Goal: Task Accomplishment & Management: Manage account settings

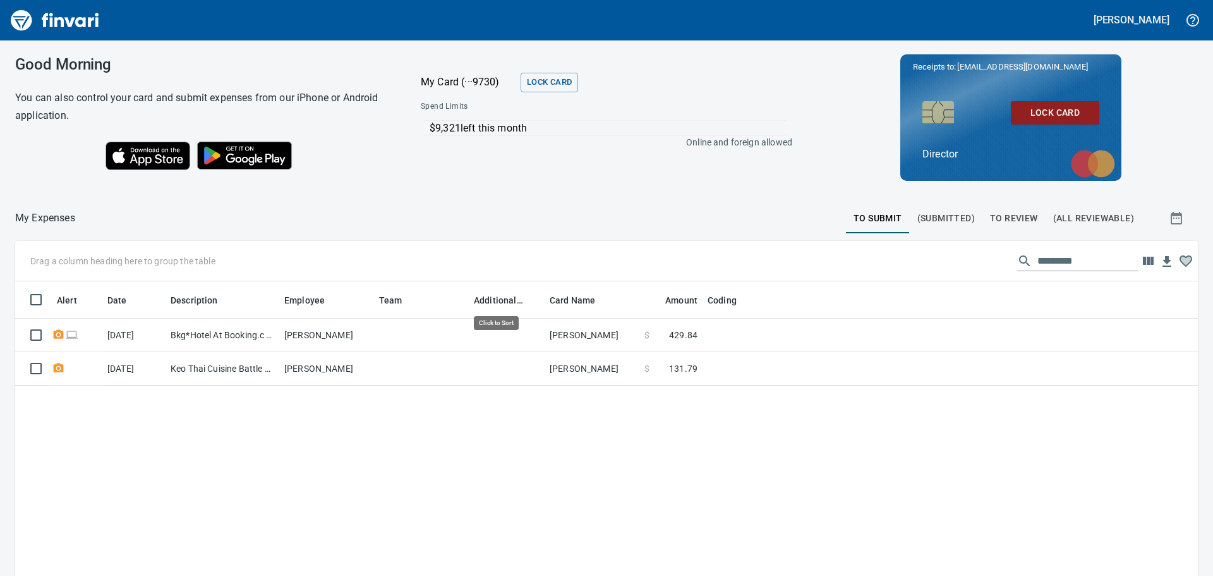
scroll to position [427, 1164]
click at [1007, 215] on span "To Review" at bounding box center [1014, 218] width 48 height 16
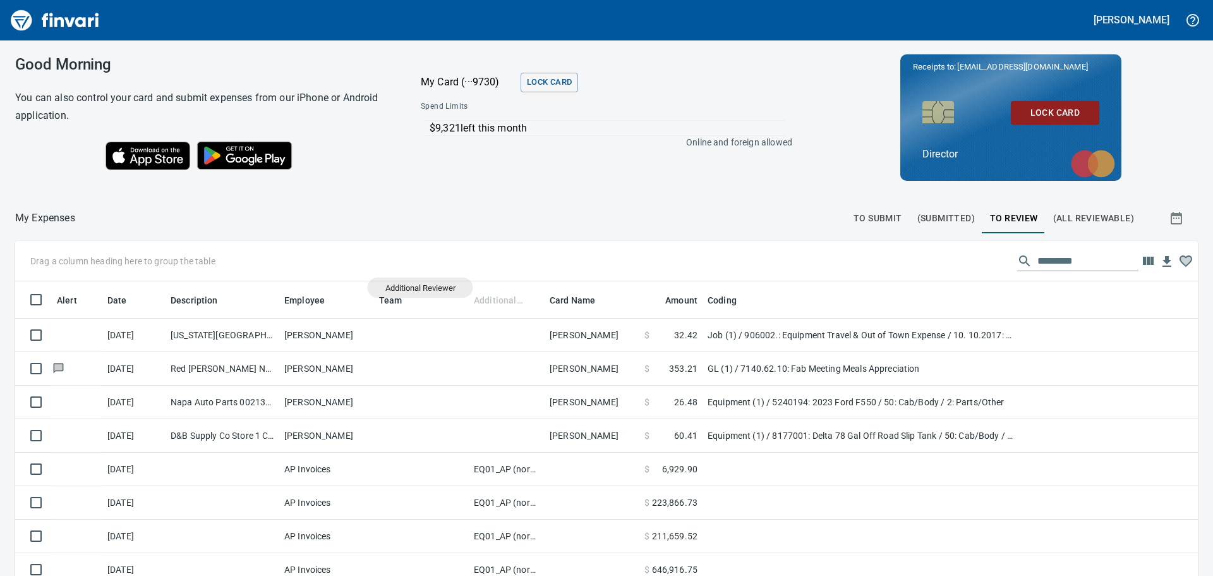
scroll to position [427, 1154]
drag, startPoint x: 493, startPoint y: 296, endPoint x: 168, endPoint y: 262, distance: 327.2
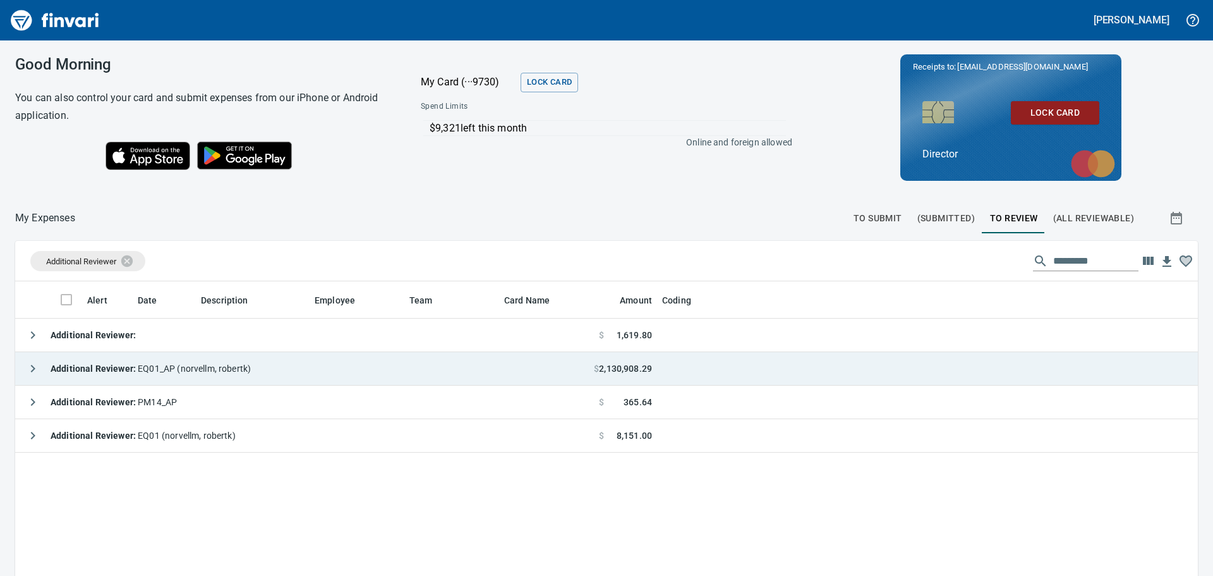
click at [225, 369] on span "Additional Reviewer : EQ01_AP ([PERSON_NAME])" at bounding box center [151, 368] width 200 height 10
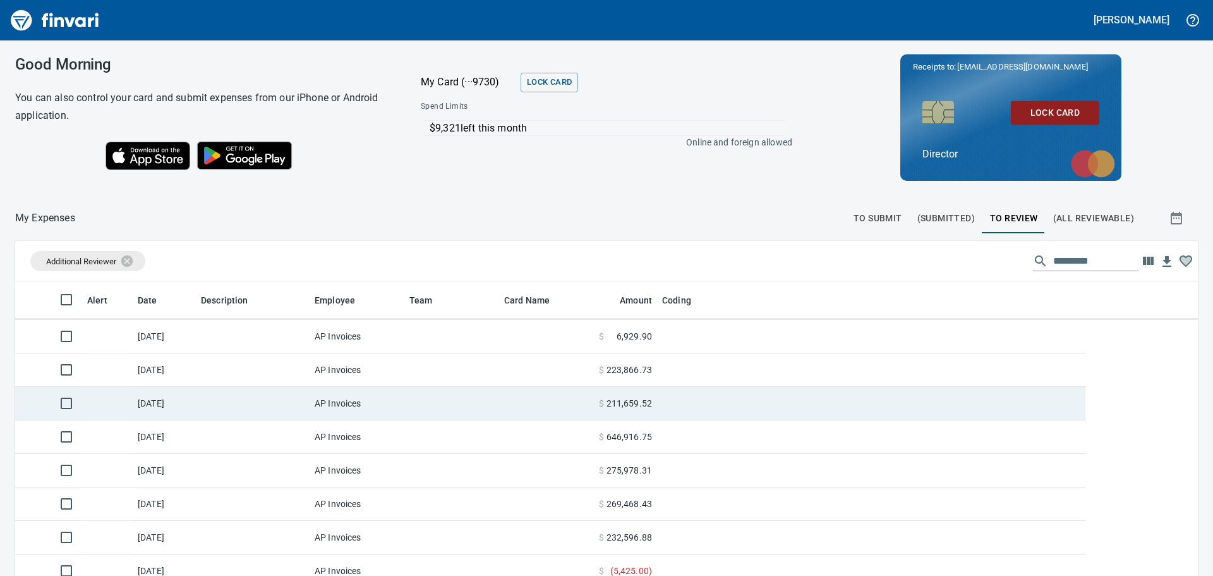
scroll to position [44, 0]
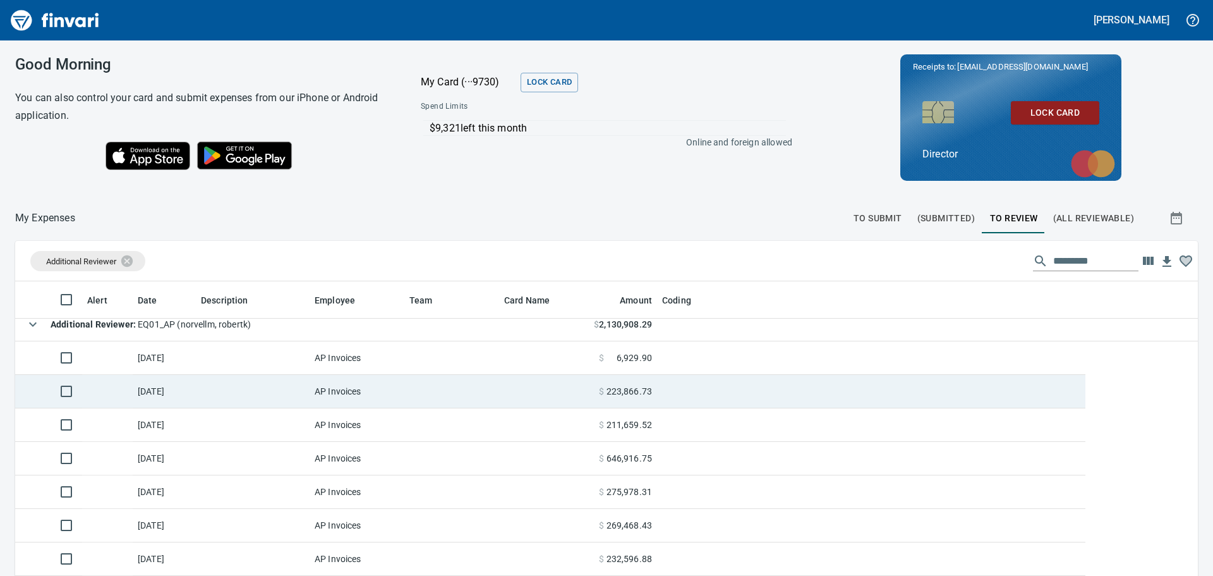
click at [117, 397] on td at bounding box center [107, 391] width 51 height 33
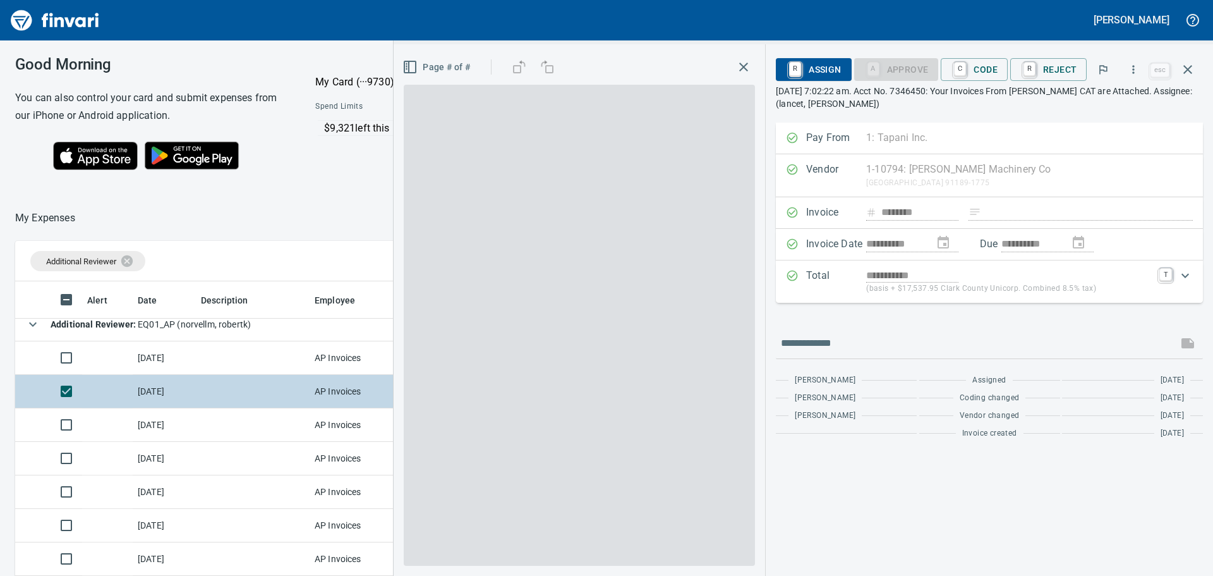
scroll to position [418, 838]
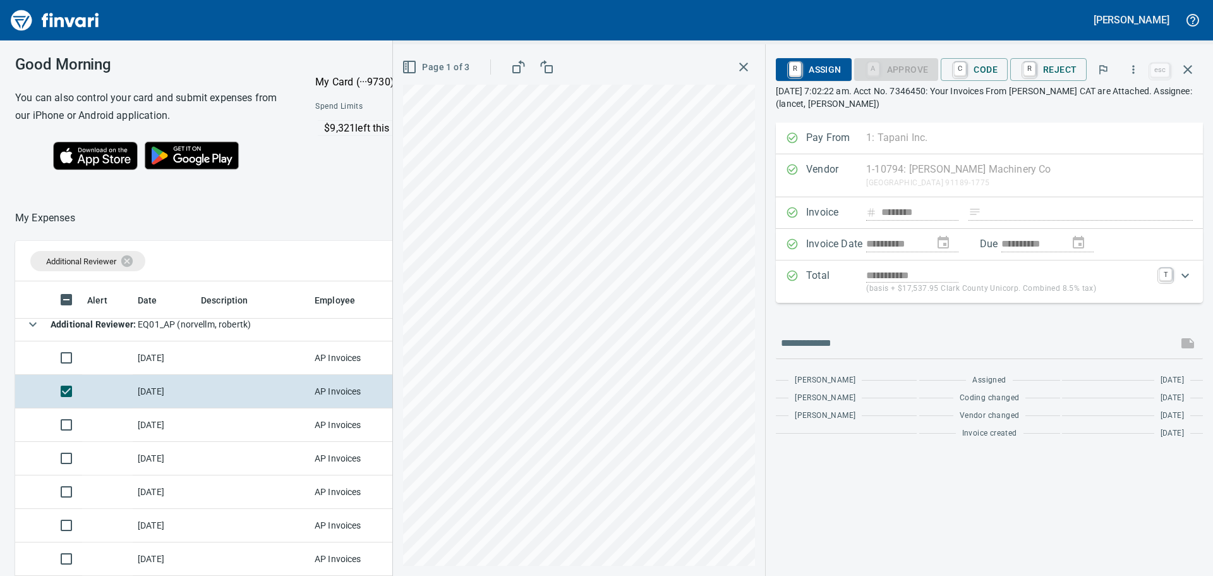
click at [744, 62] on icon "button" at bounding box center [743, 66] width 15 height 15
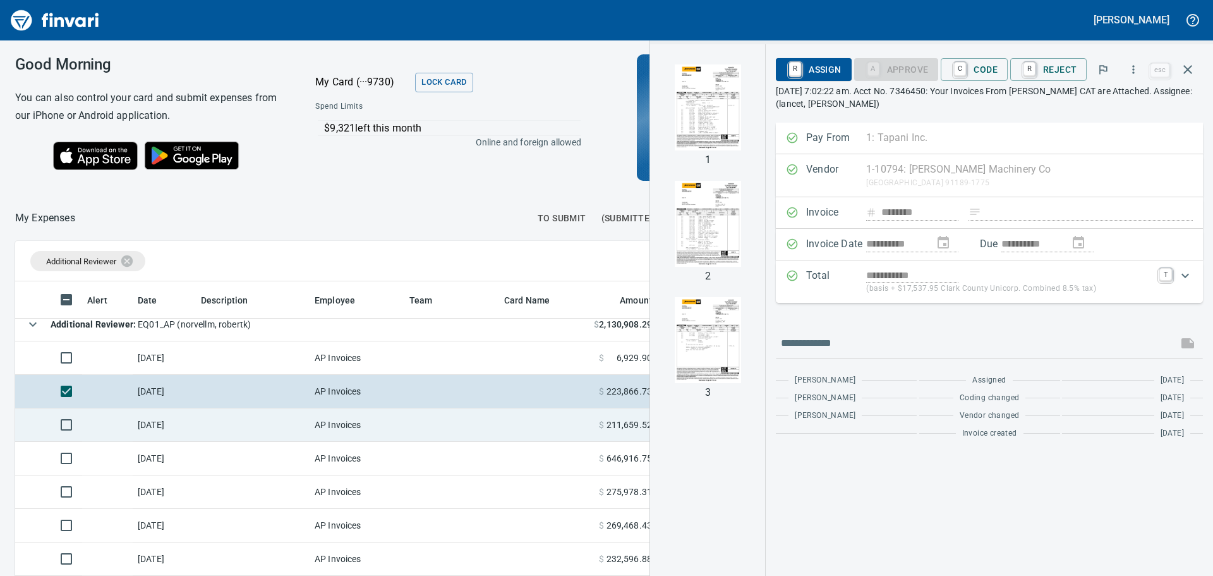
click at [461, 422] on td at bounding box center [451, 424] width 95 height 33
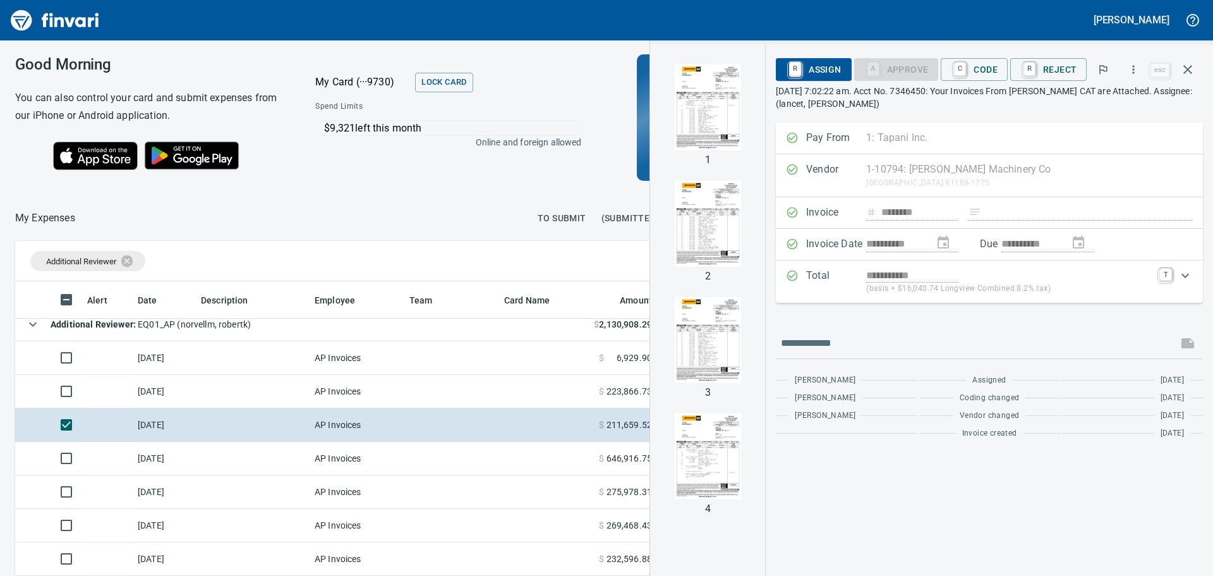
click at [669, 55] on div at bounding box center [708, 107] width 106 height 106
click at [751, 109] on img "button" at bounding box center [708, 107] width 86 height 86
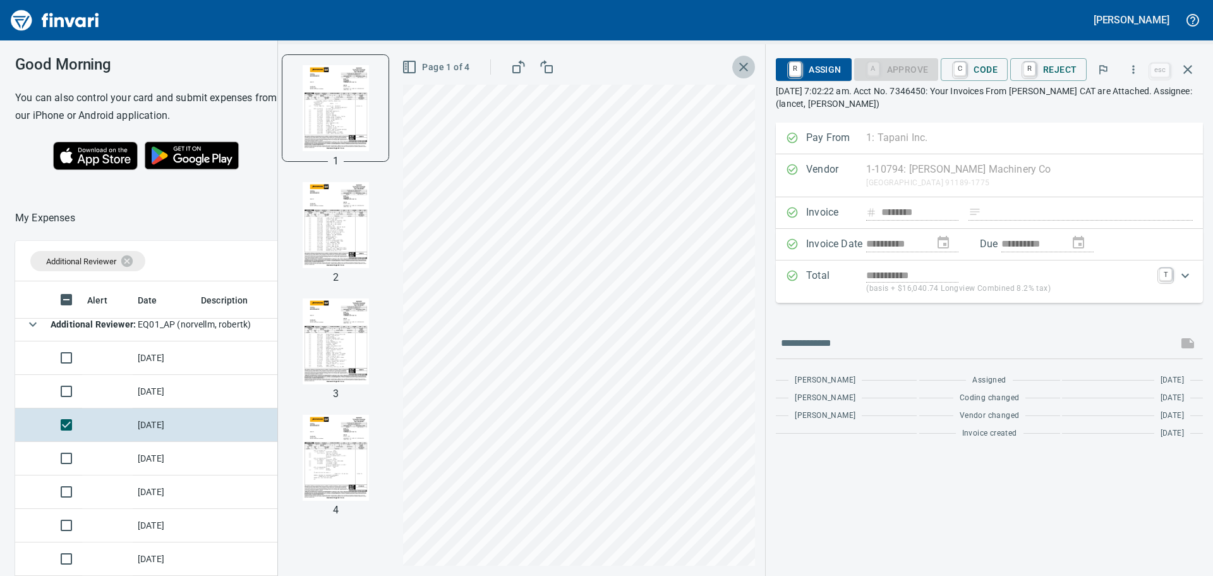
click at [747, 68] on icon "button" at bounding box center [743, 67] width 9 height 9
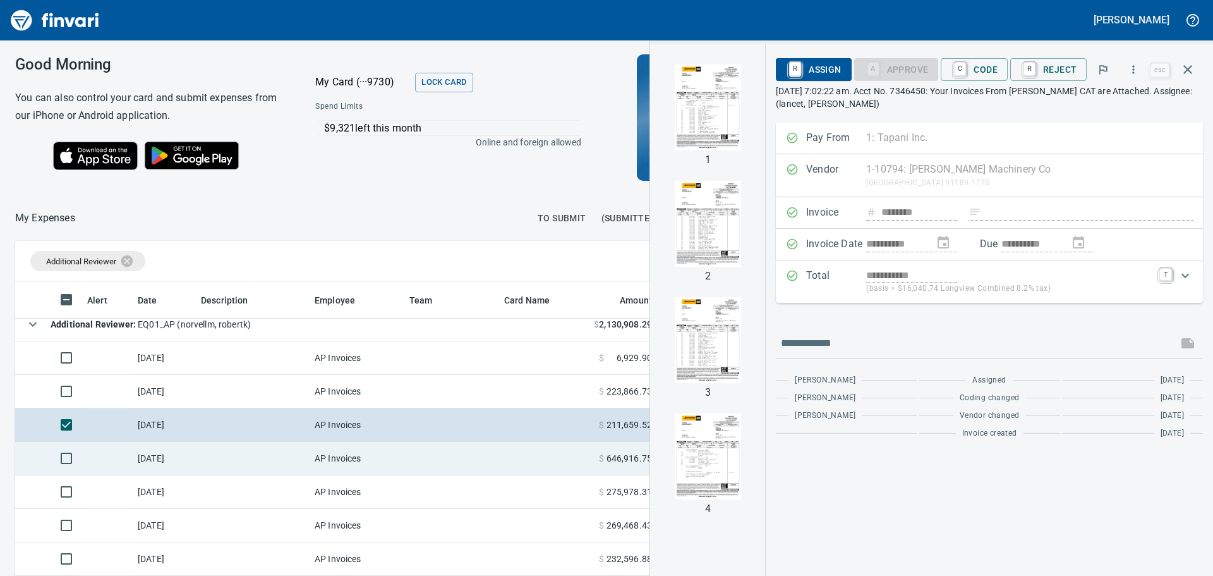
click at [485, 456] on td at bounding box center [451, 458] width 95 height 33
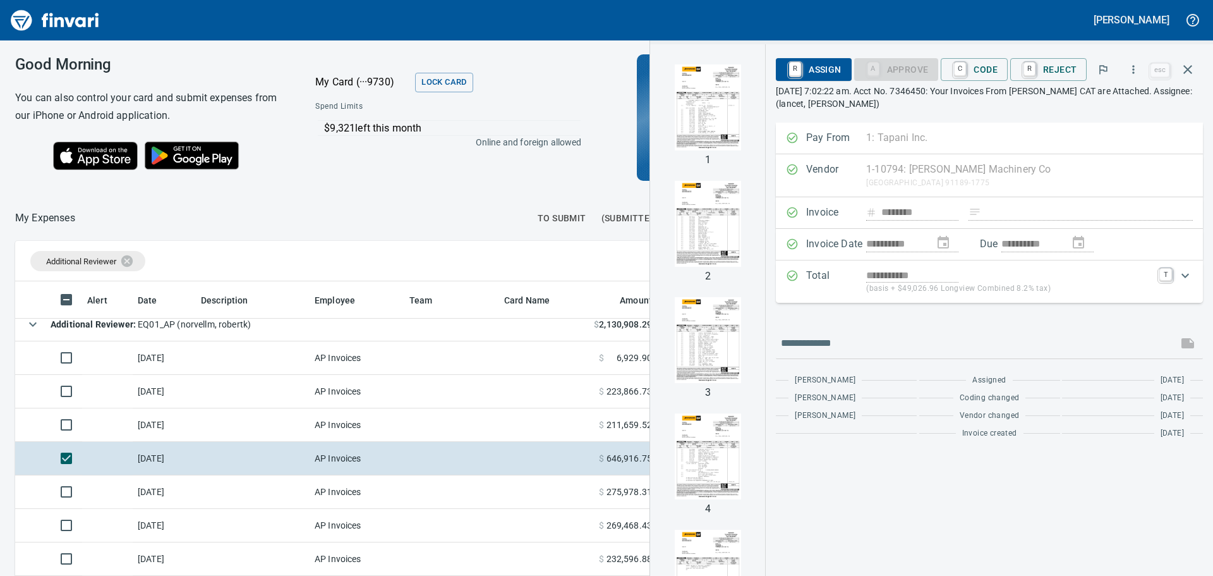
click at [738, 52] on div "1 2 3 4 5" at bounding box center [707, 309] width 115 height 531
click at [657, 166] on div "1 2 3 4 5" at bounding box center [707, 309] width 115 height 531
click at [663, 166] on div "1 2 3 4 5" at bounding box center [707, 309] width 115 height 531
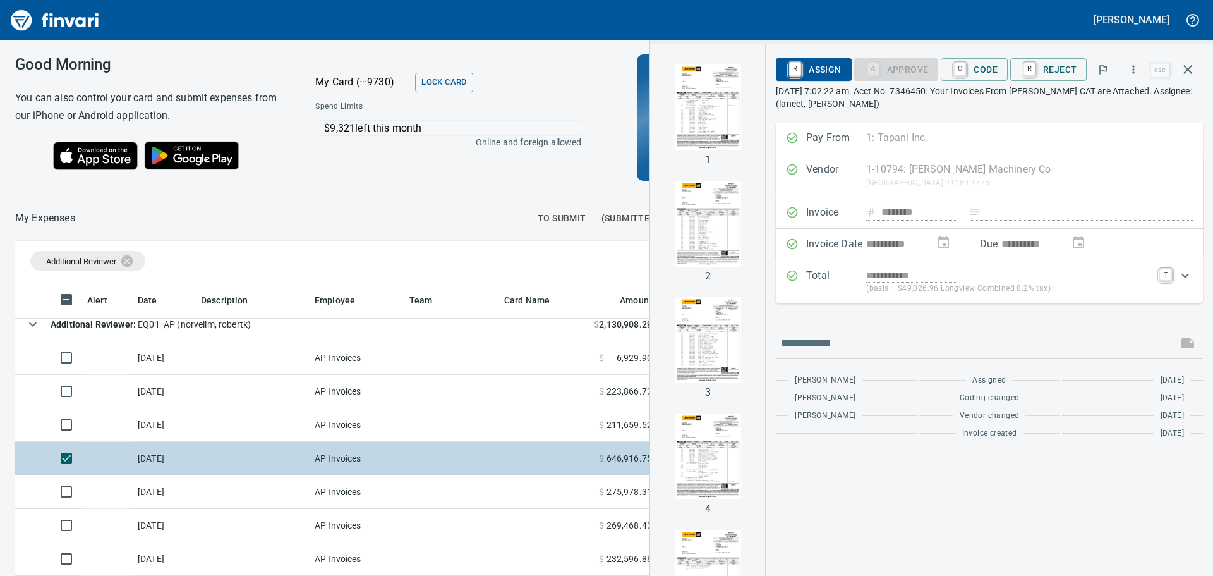
click at [584, 456] on td at bounding box center [546, 458] width 95 height 33
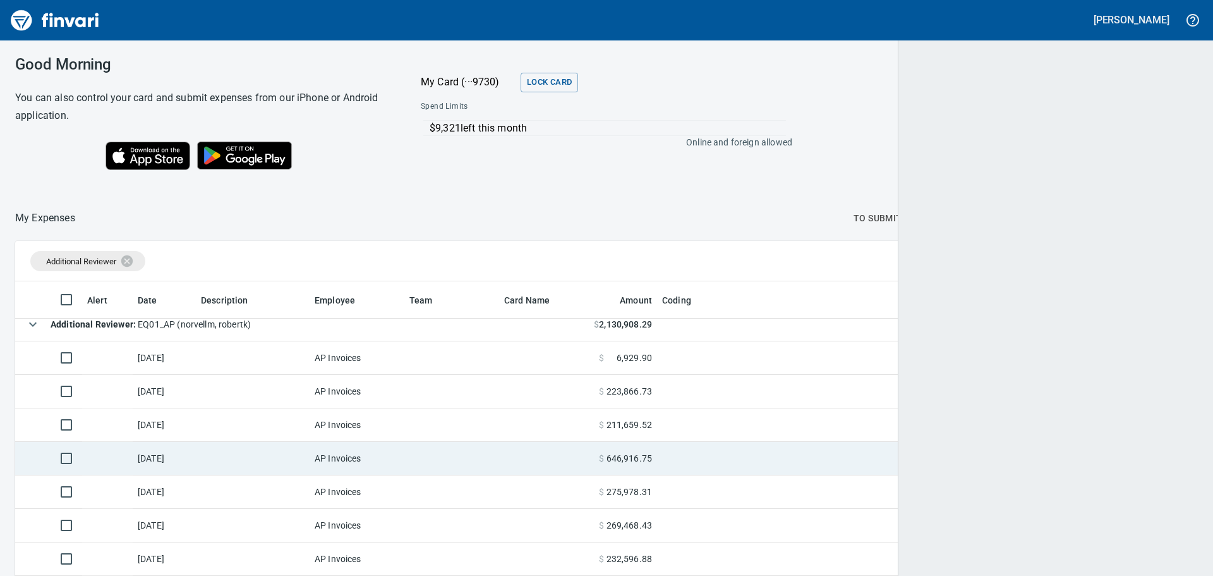
scroll to position [427, 1152]
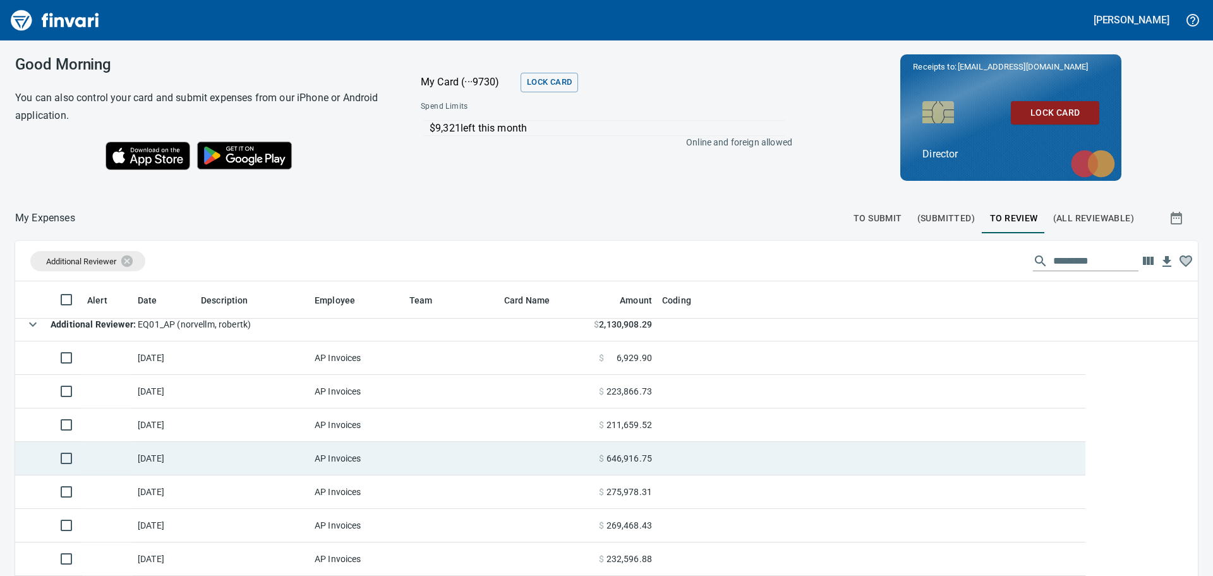
click at [583, 459] on td at bounding box center [546, 458] width 95 height 33
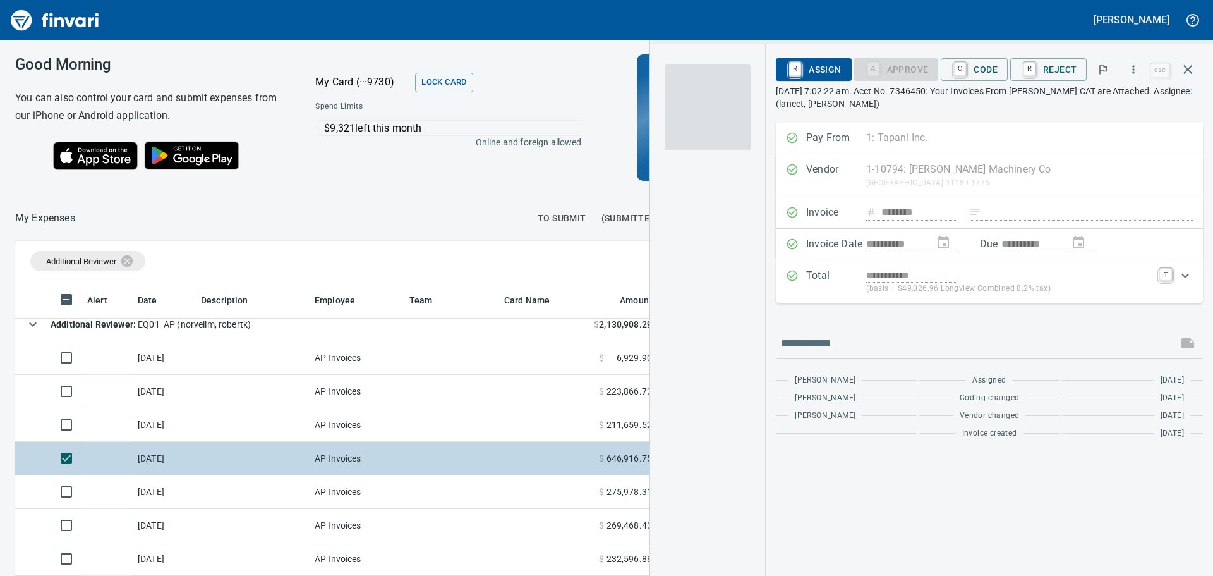
scroll to position [418, 838]
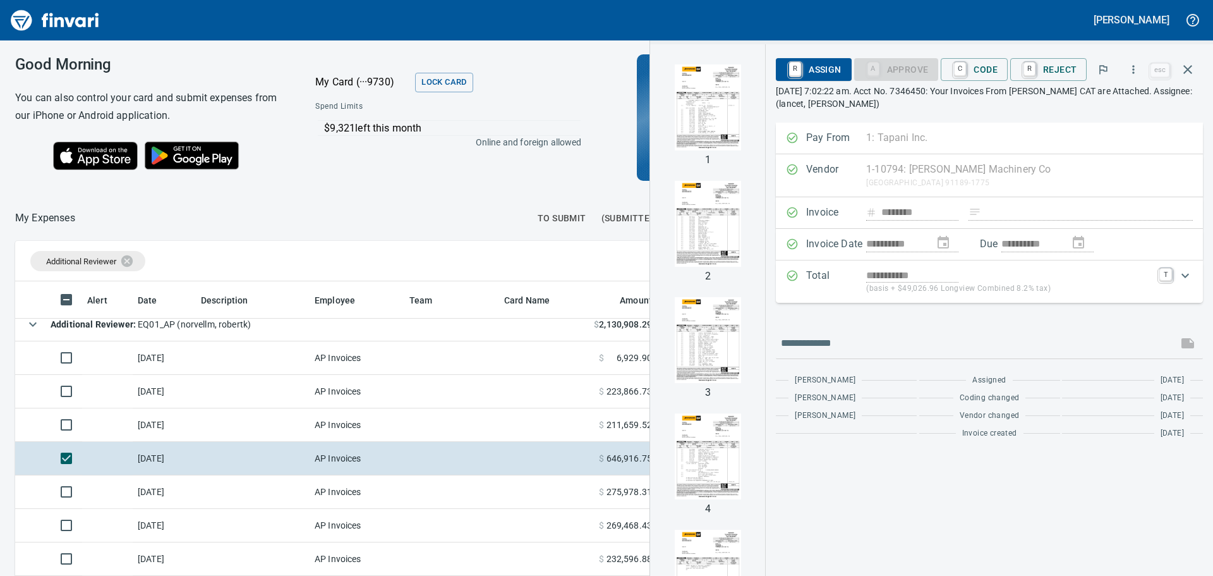
click at [687, 159] on div at bounding box center [708, 107] width 106 height 106
click at [705, 121] on img "button" at bounding box center [708, 107] width 86 height 86
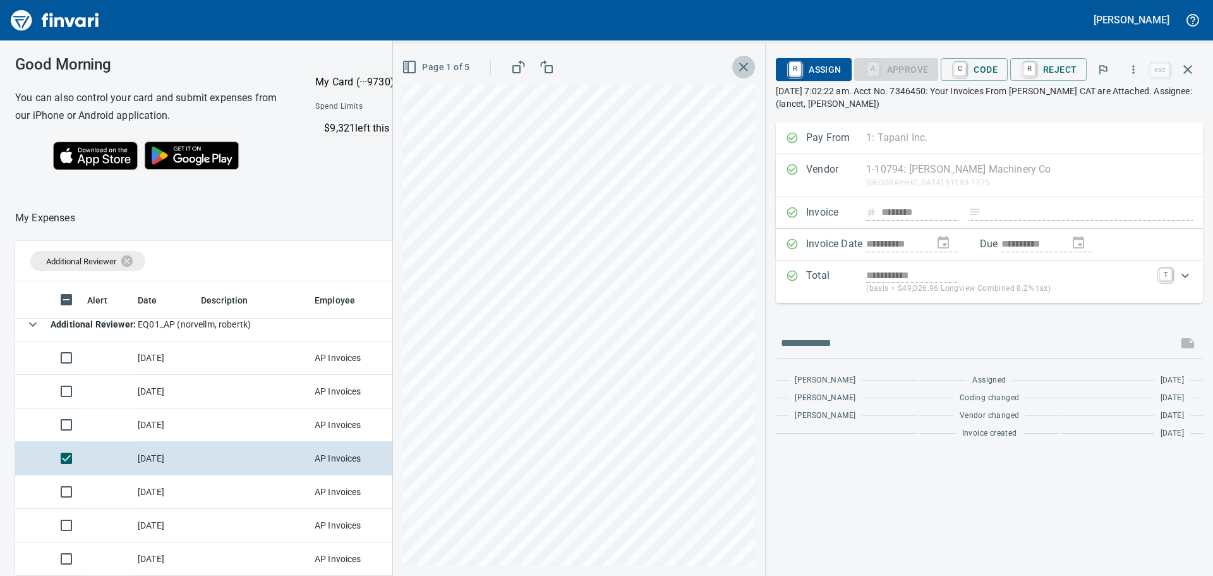
click at [744, 68] on icon "button" at bounding box center [743, 66] width 15 height 15
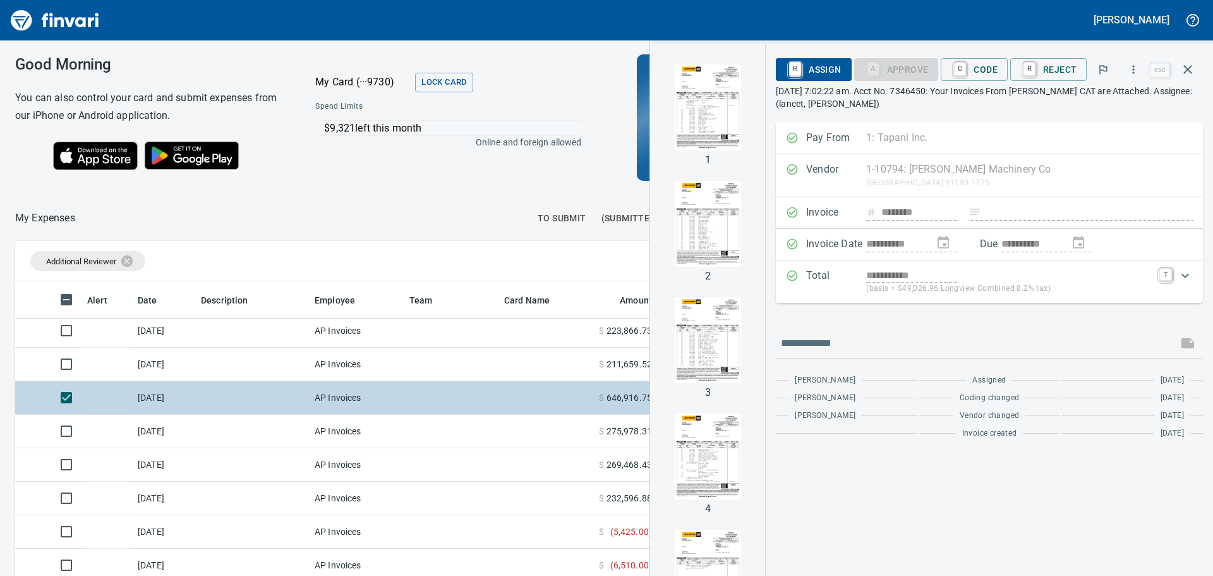
scroll to position [107, 0]
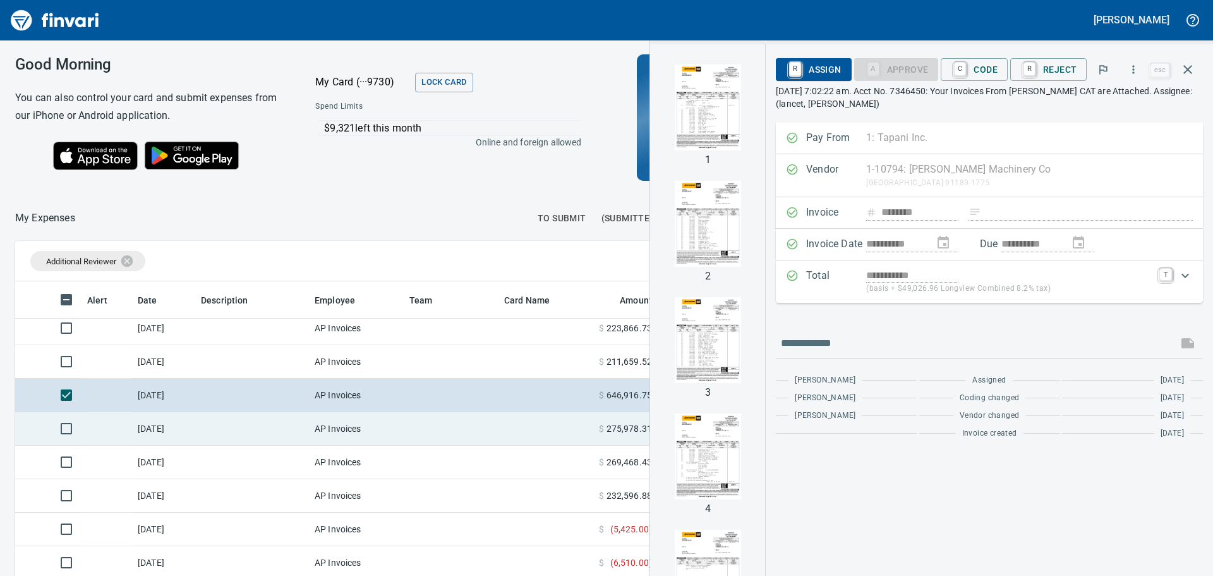
click at [281, 426] on td at bounding box center [253, 428] width 114 height 33
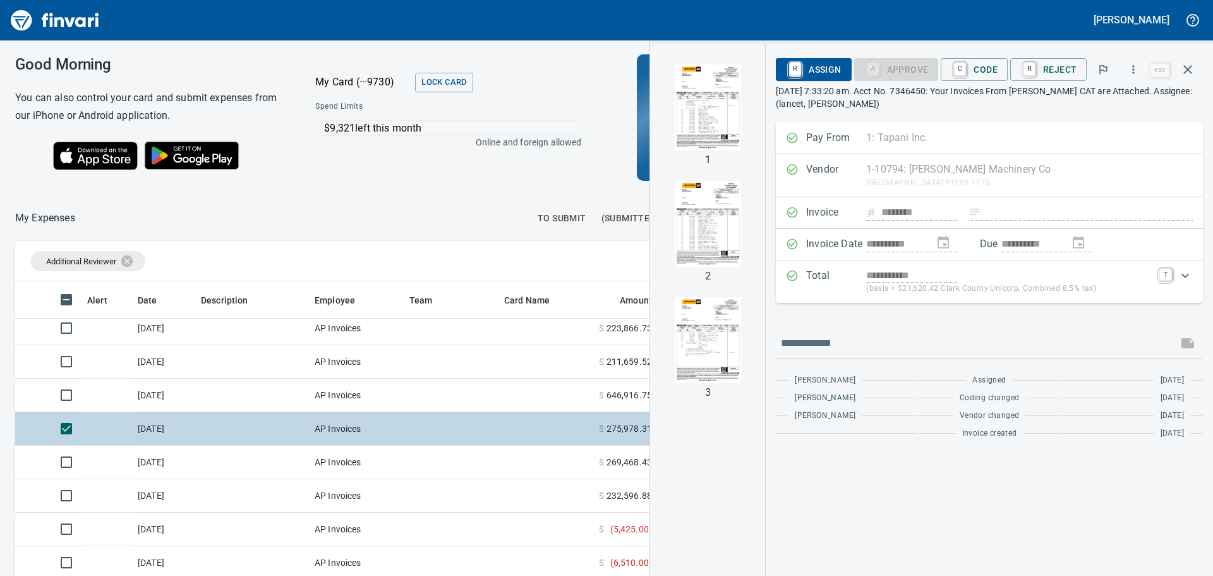
click at [514, 426] on td at bounding box center [546, 428] width 95 height 33
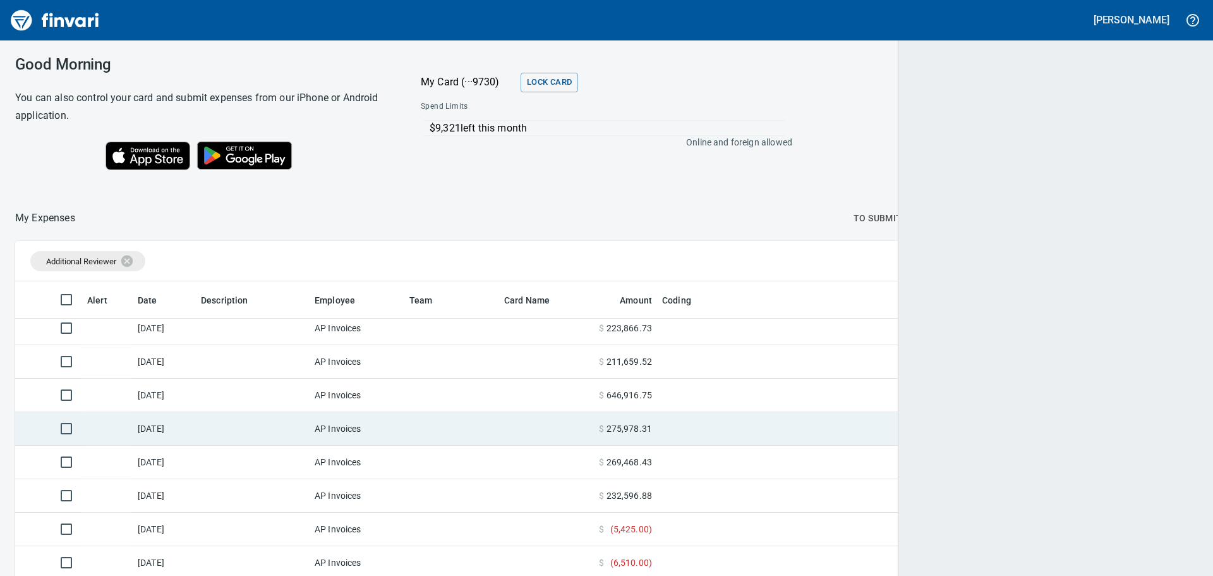
scroll to position [427, 1004]
click at [514, 426] on td at bounding box center [546, 428] width 95 height 33
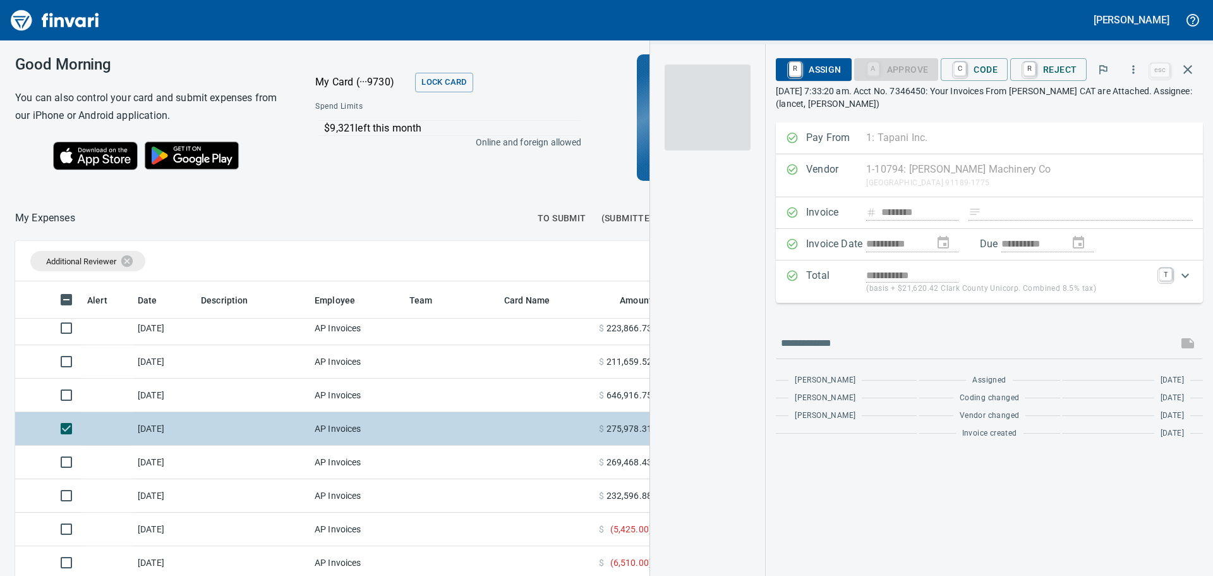
scroll to position [418, 838]
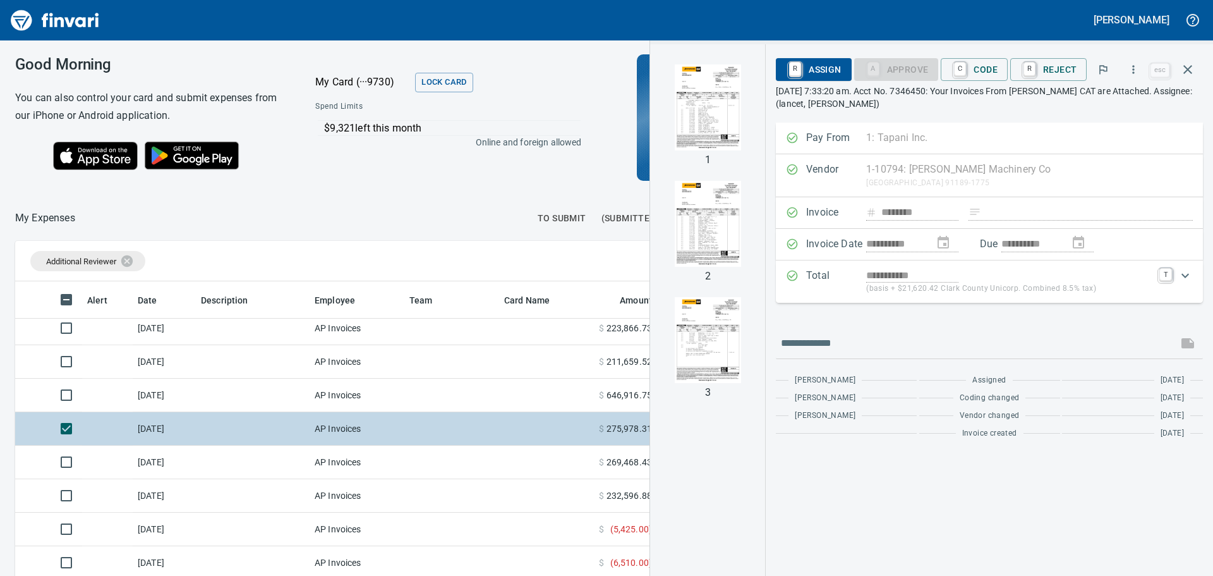
click at [514, 426] on td at bounding box center [546, 428] width 95 height 33
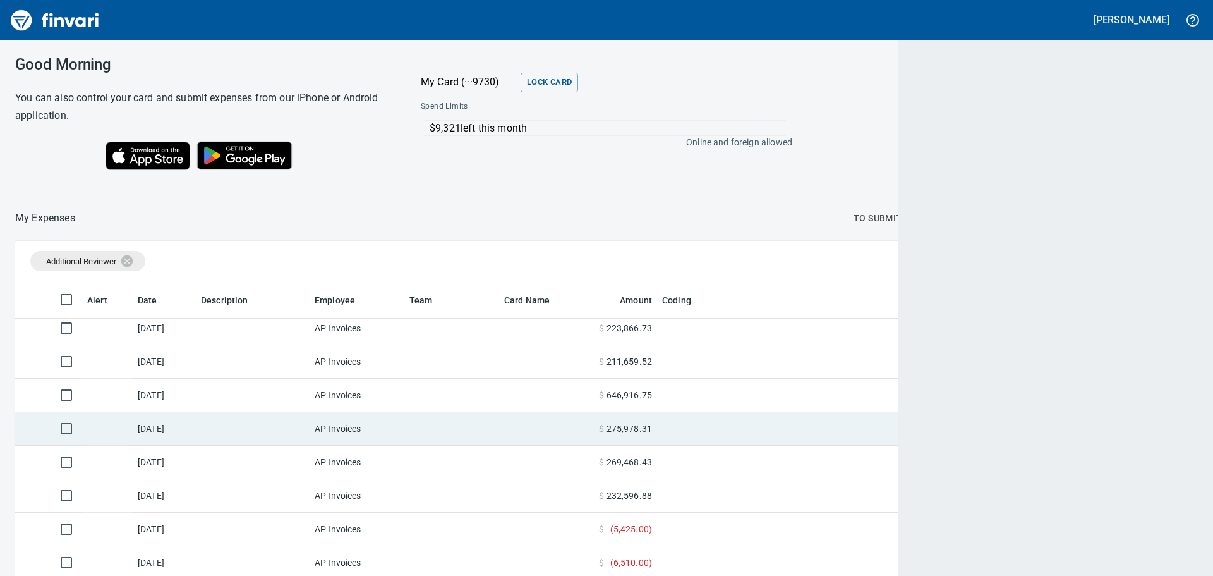
scroll to position [1, 1]
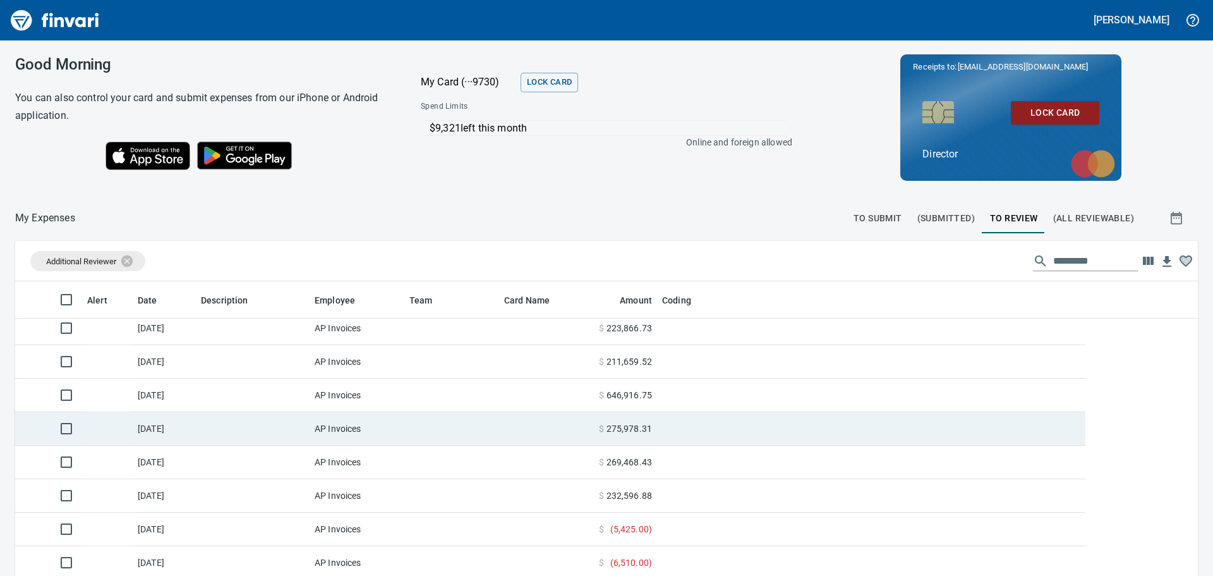
click at [514, 426] on td at bounding box center [546, 428] width 95 height 33
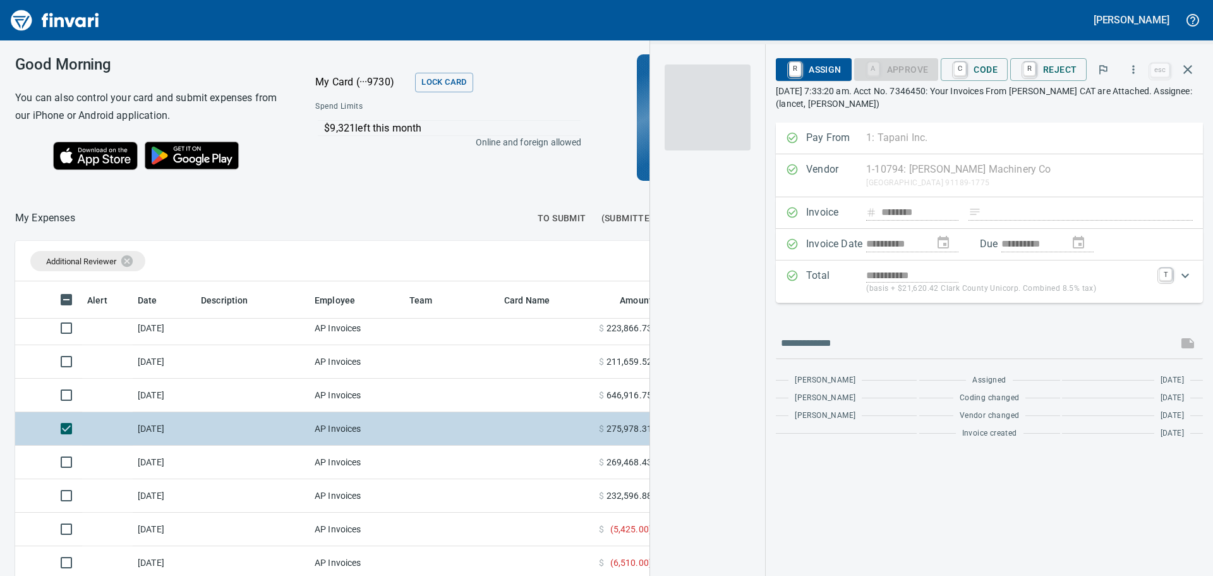
scroll to position [418, 838]
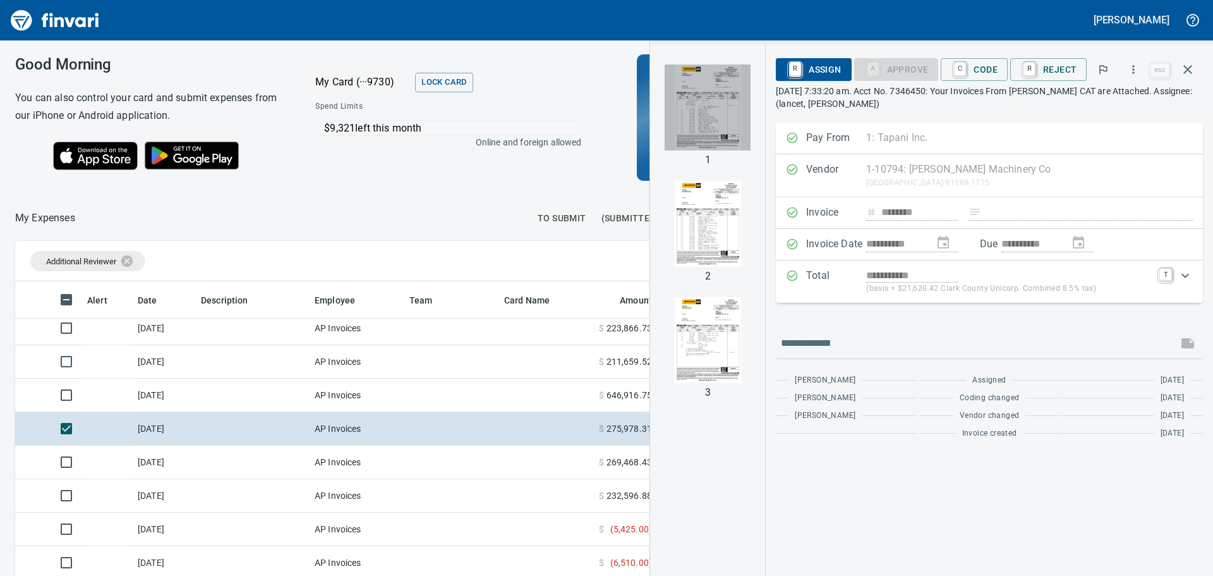
click at [735, 97] on img "button" at bounding box center [708, 107] width 86 height 86
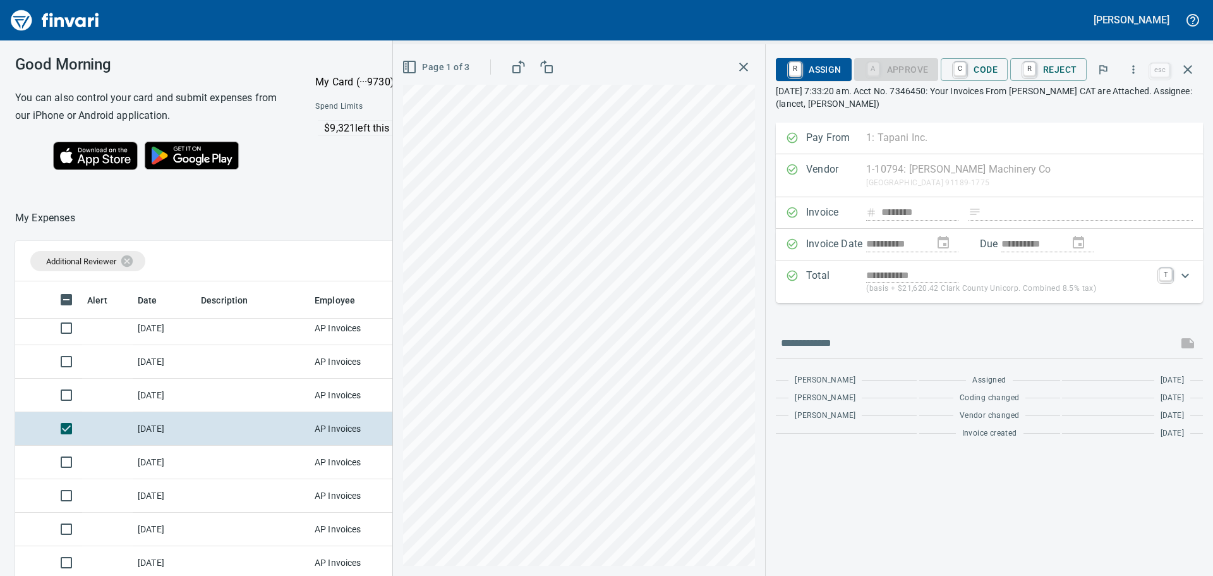
click at [750, 66] on icon "button" at bounding box center [743, 66] width 15 height 15
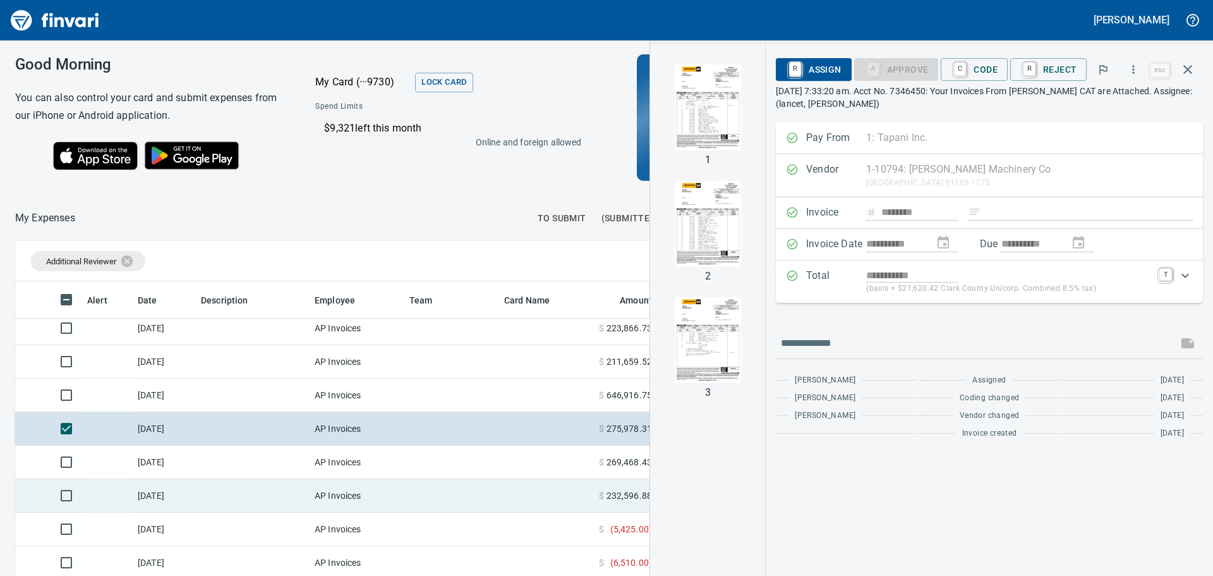
click at [460, 495] on td at bounding box center [451, 495] width 95 height 33
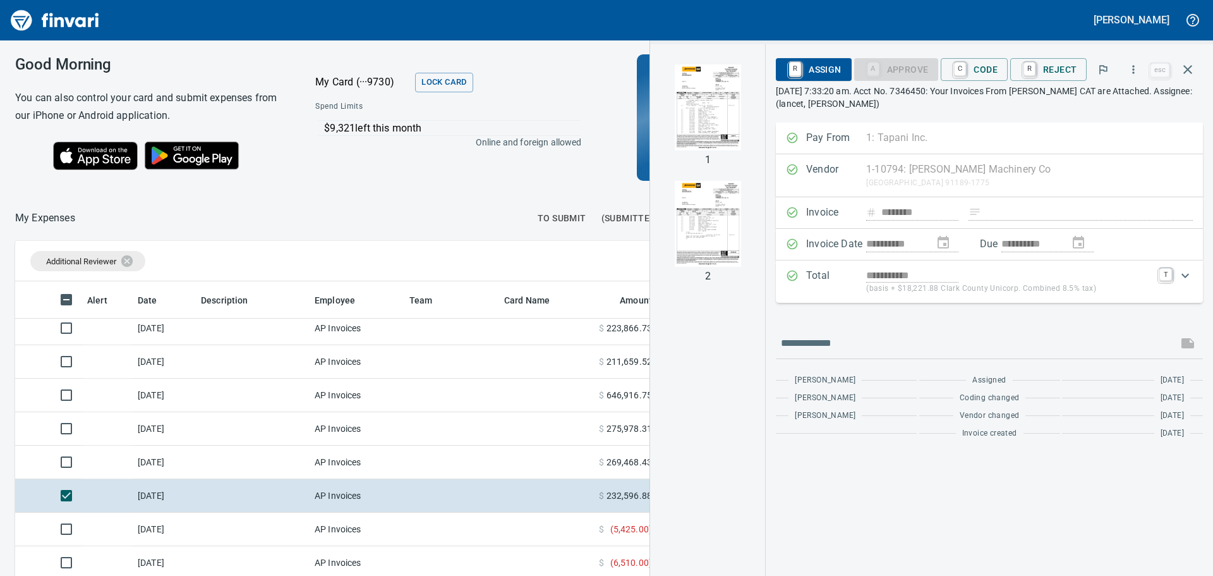
click at [723, 104] on img "button" at bounding box center [708, 107] width 86 height 86
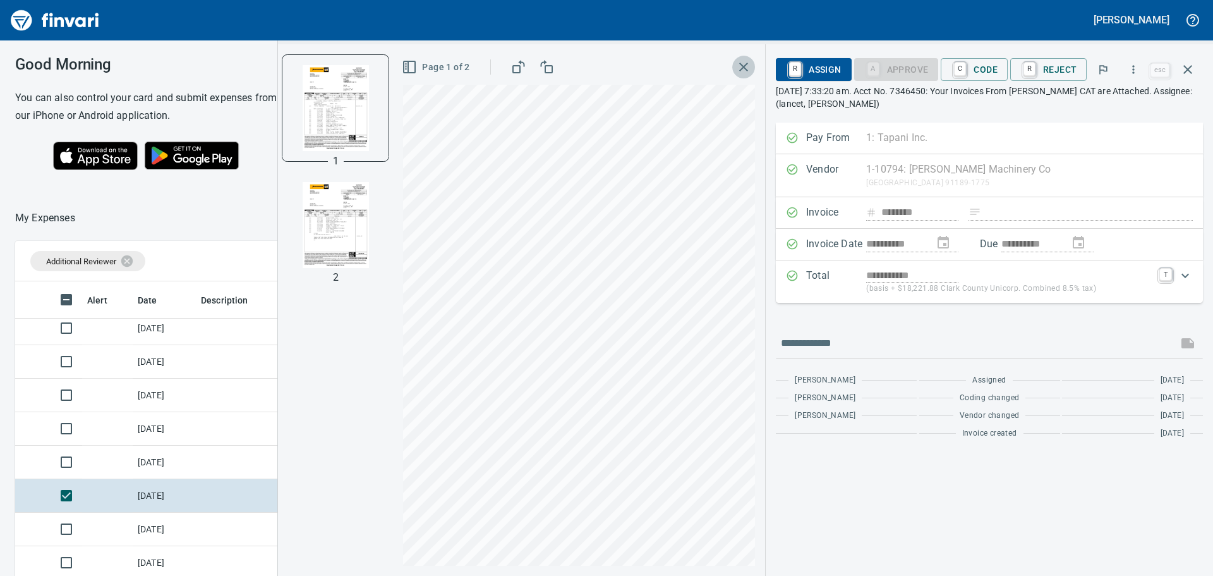
click at [747, 71] on icon "button" at bounding box center [743, 66] width 15 height 15
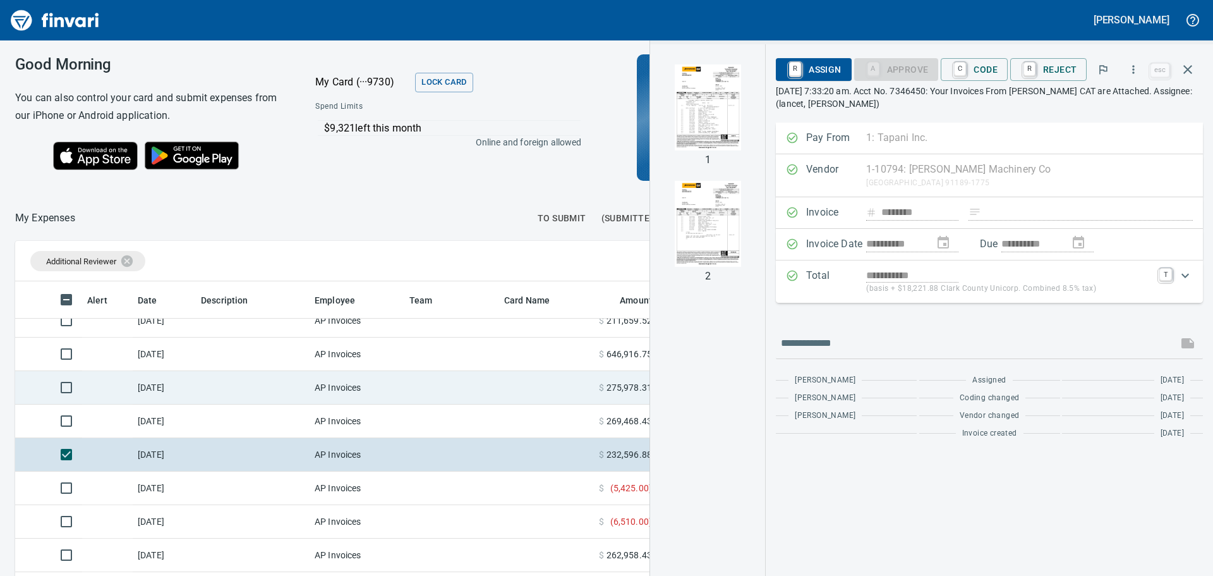
scroll to position [180, 0]
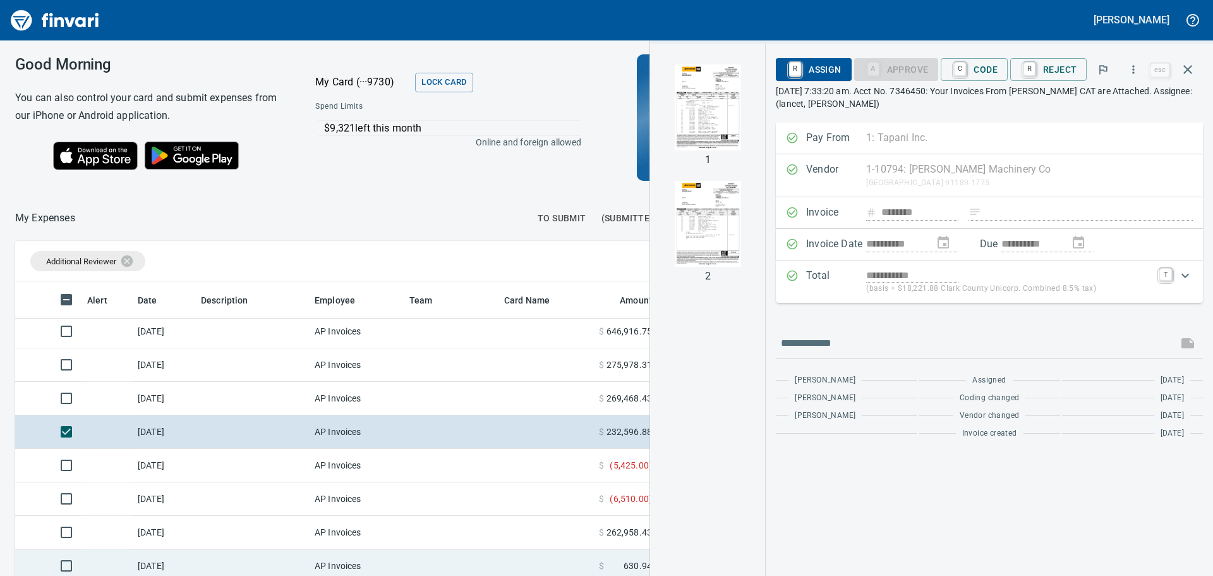
click at [409, 551] on td at bounding box center [451, 565] width 95 height 33
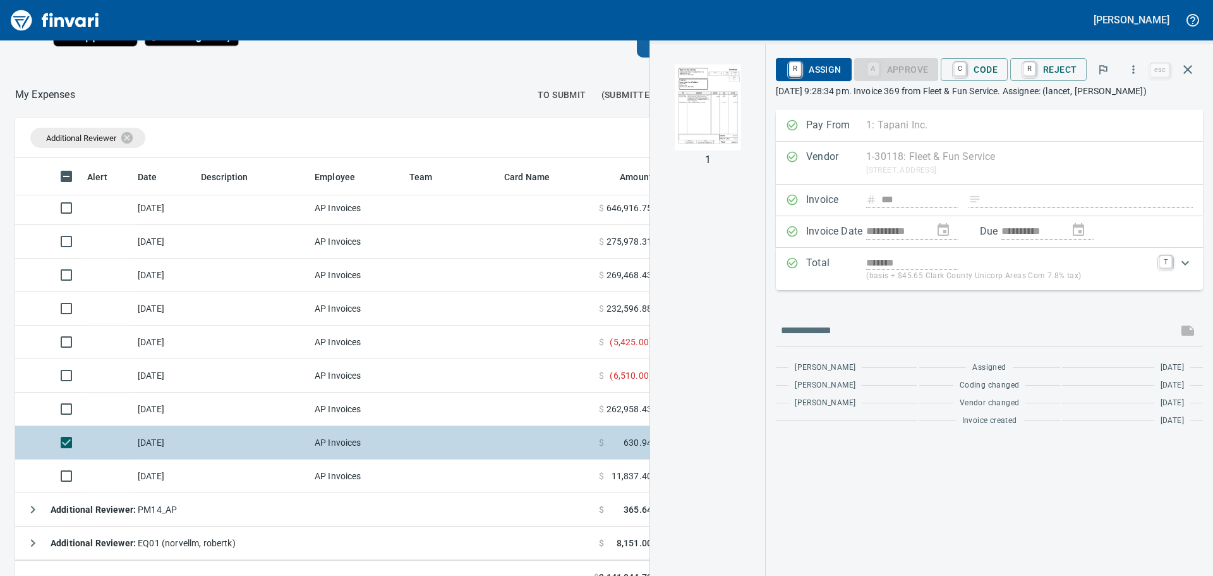
scroll to position [142, 0]
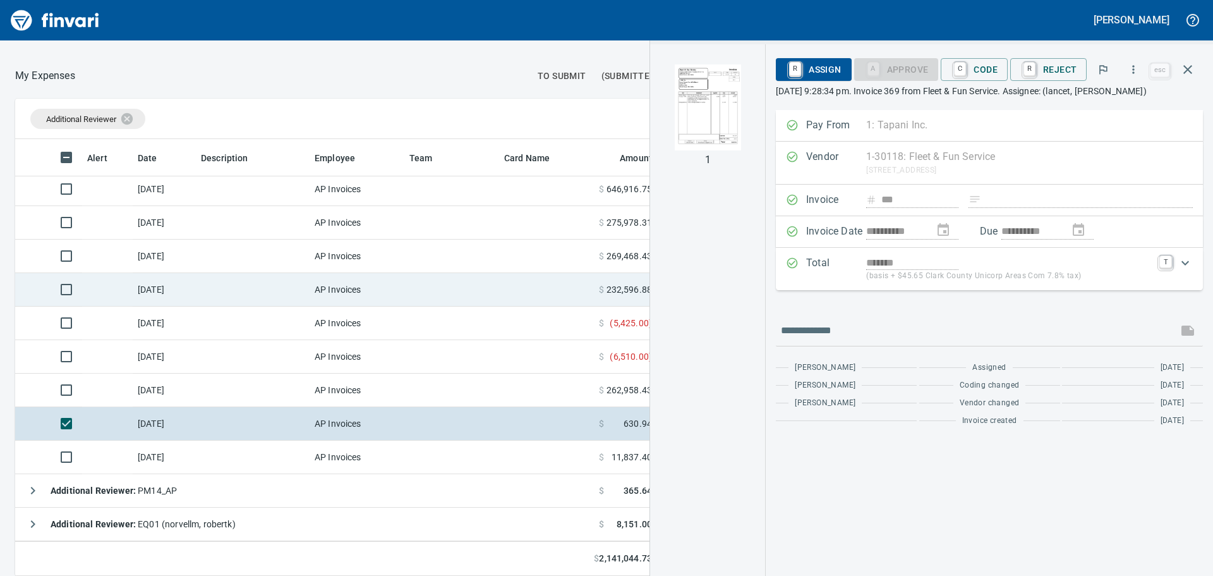
click at [493, 273] on td at bounding box center [451, 289] width 95 height 33
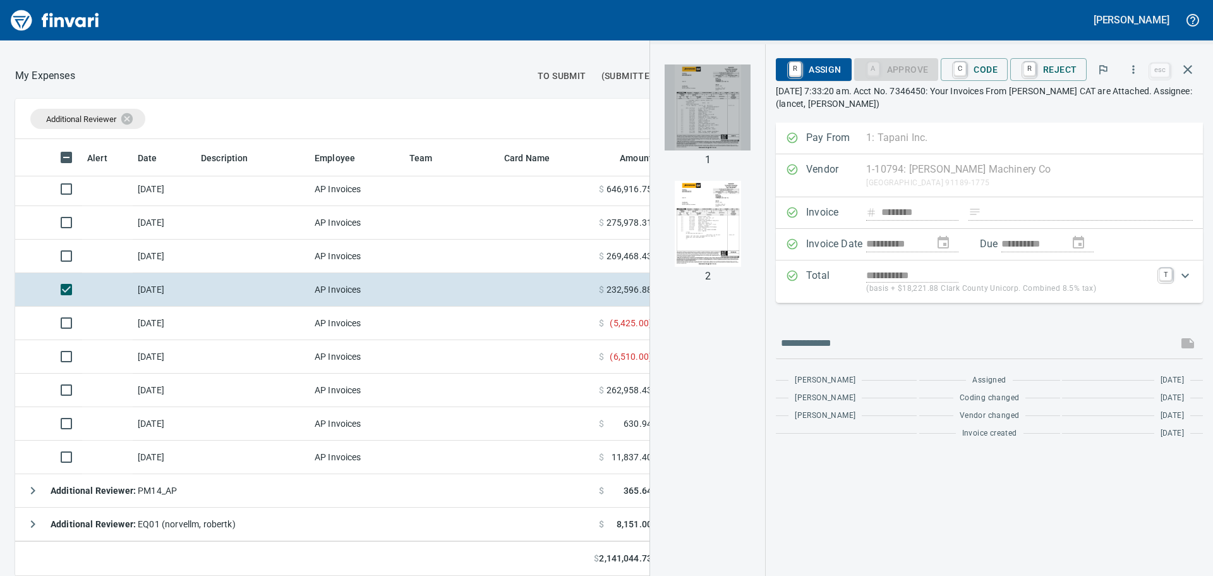
click at [729, 117] on img "button" at bounding box center [708, 107] width 86 height 86
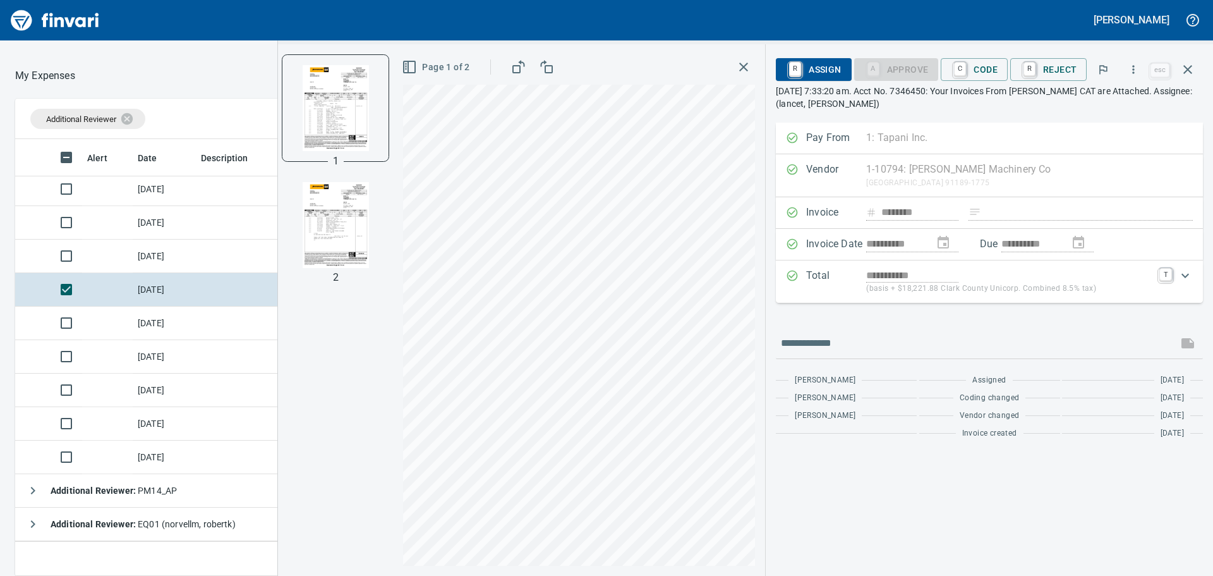
click at [747, 63] on icon "button" at bounding box center [743, 66] width 15 height 15
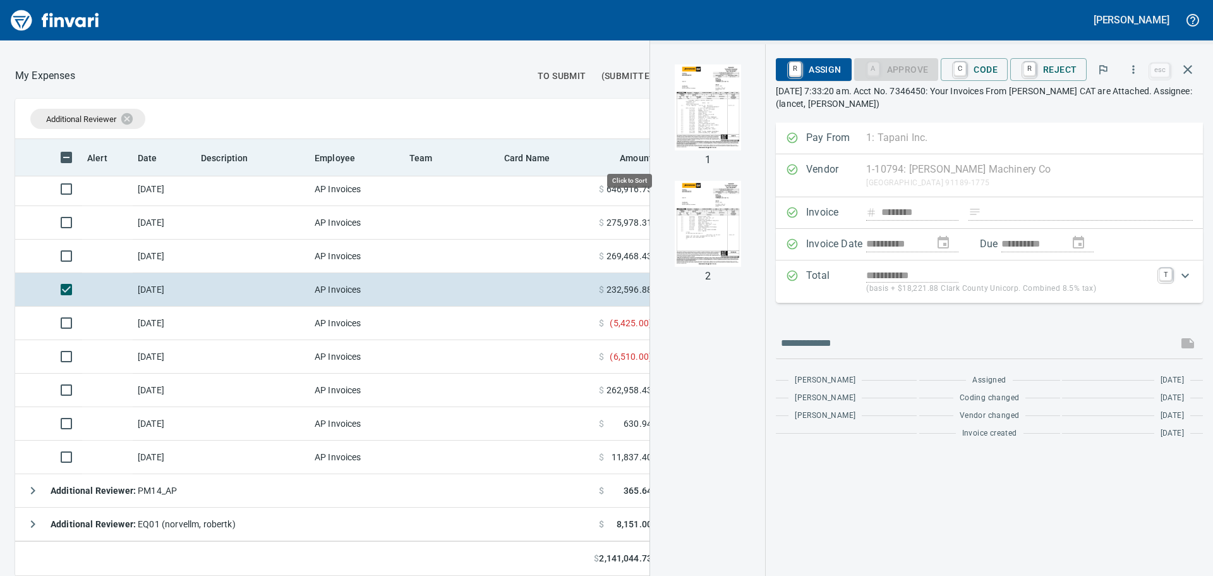
scroll to position [418, 838]
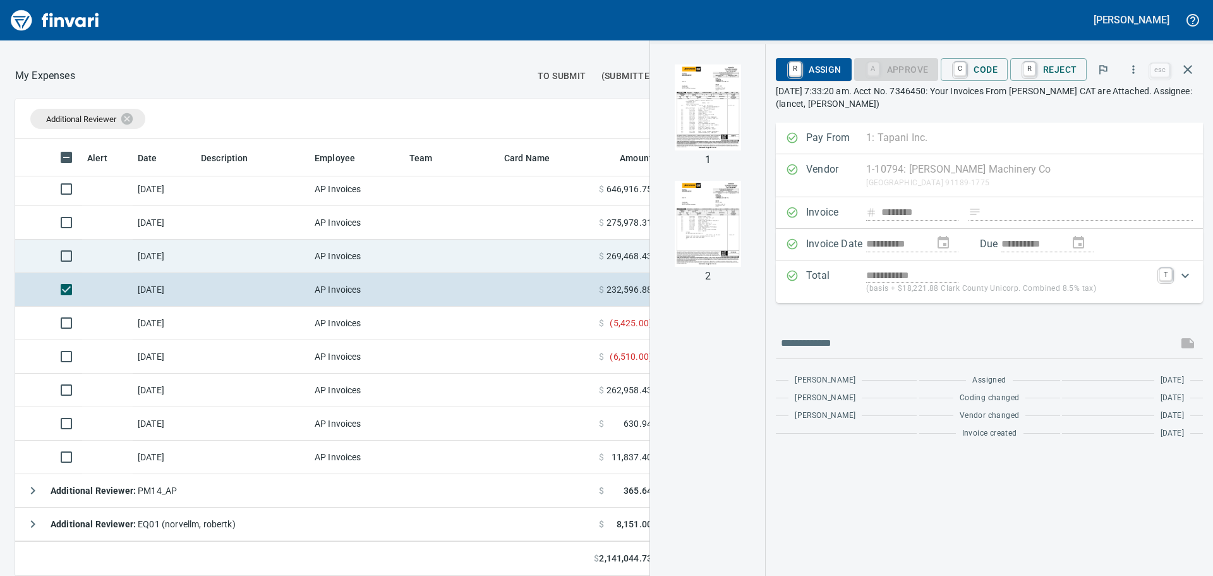
click at [563, 240] on td at bounding box center [546, 255] width 95 height 33
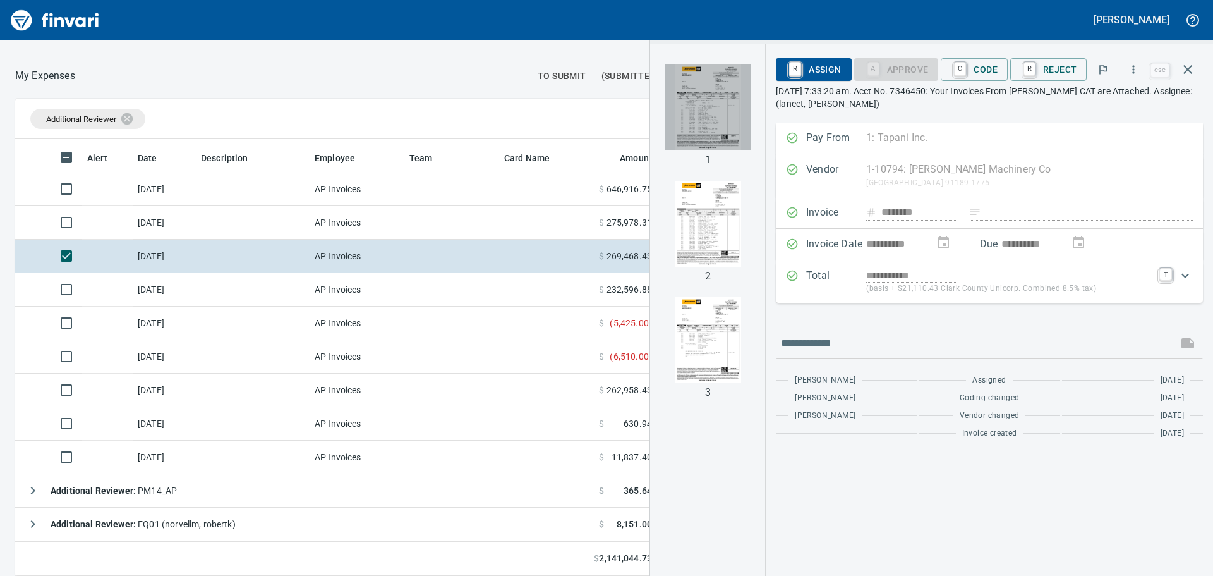
click at [709, 109] on img "button" at bounding box center [708, 107] width 86 height 86
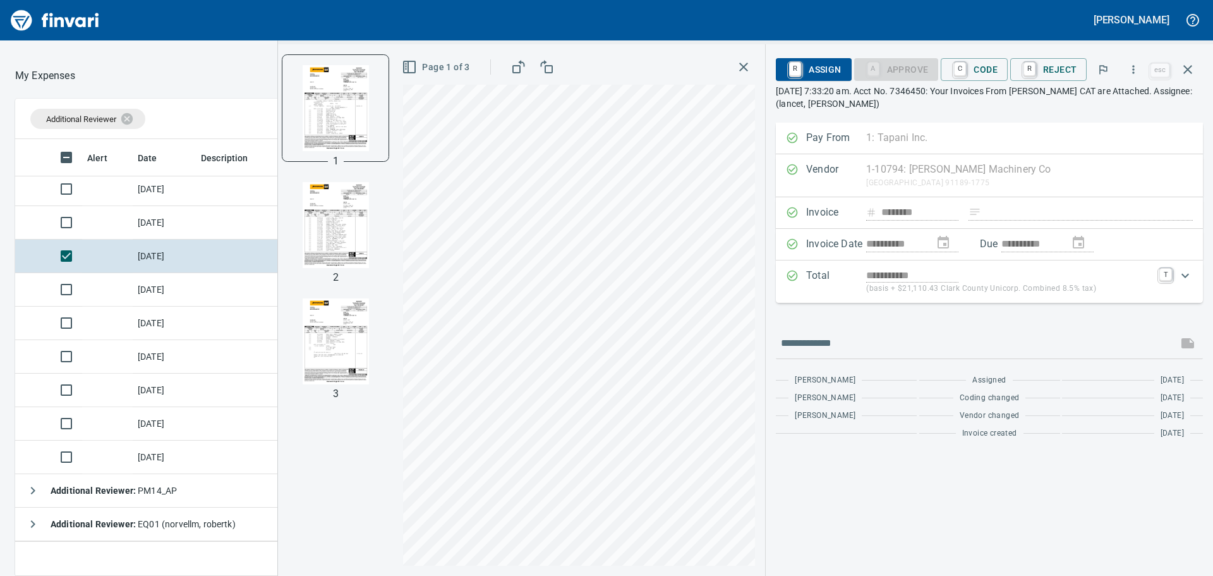
click at [361, 211] on img "button" at bounding box center [336, 225] width 86 height 86
click at [349, 126] on img "button" at bounding box center [336, 107] width 86 height 86
click at [744, 62] on icon "button" at bounding box center [743, 66] width 15 height 15
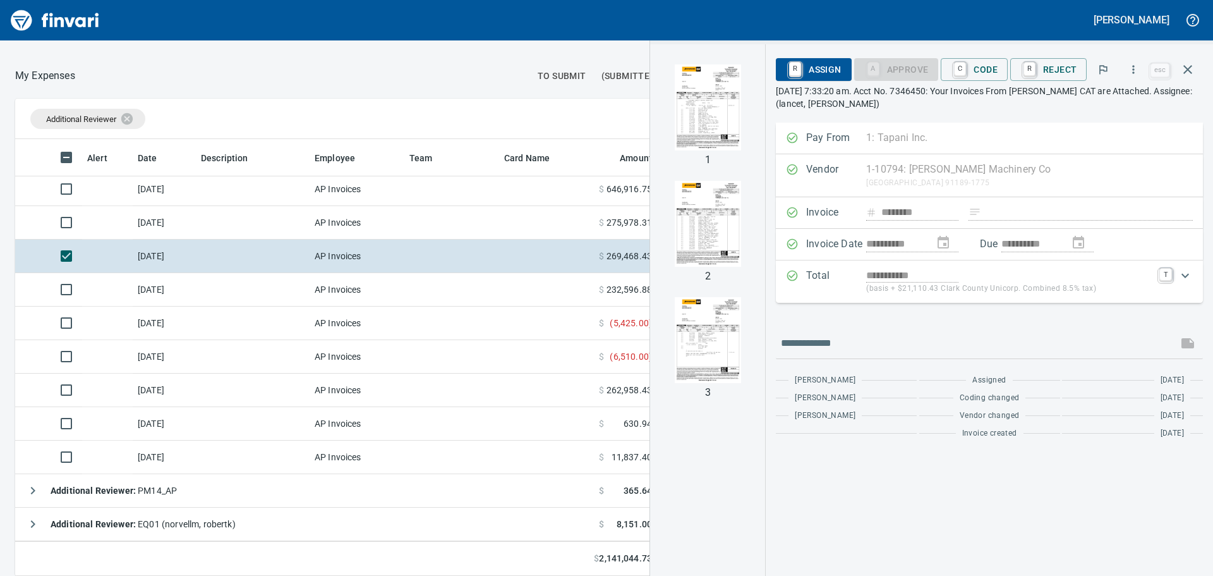
click at [729, 112] on img "button" at bounding box center [708, 107] width 86 height 86
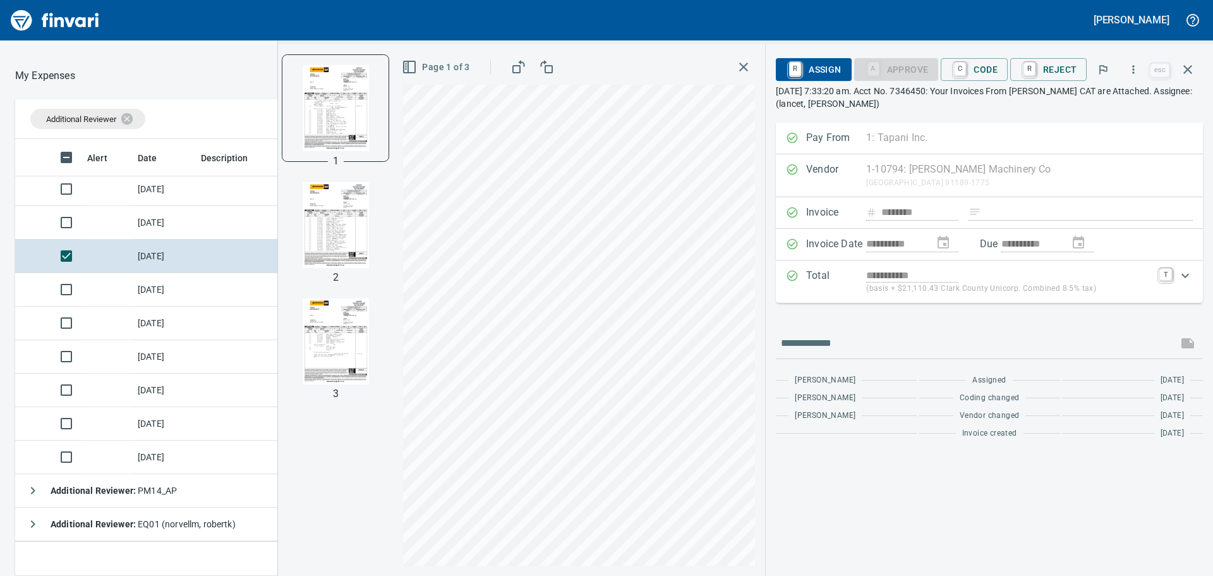
click at [747, 67] on icon "button" at bounding box center [743, 66] width 15 height 15
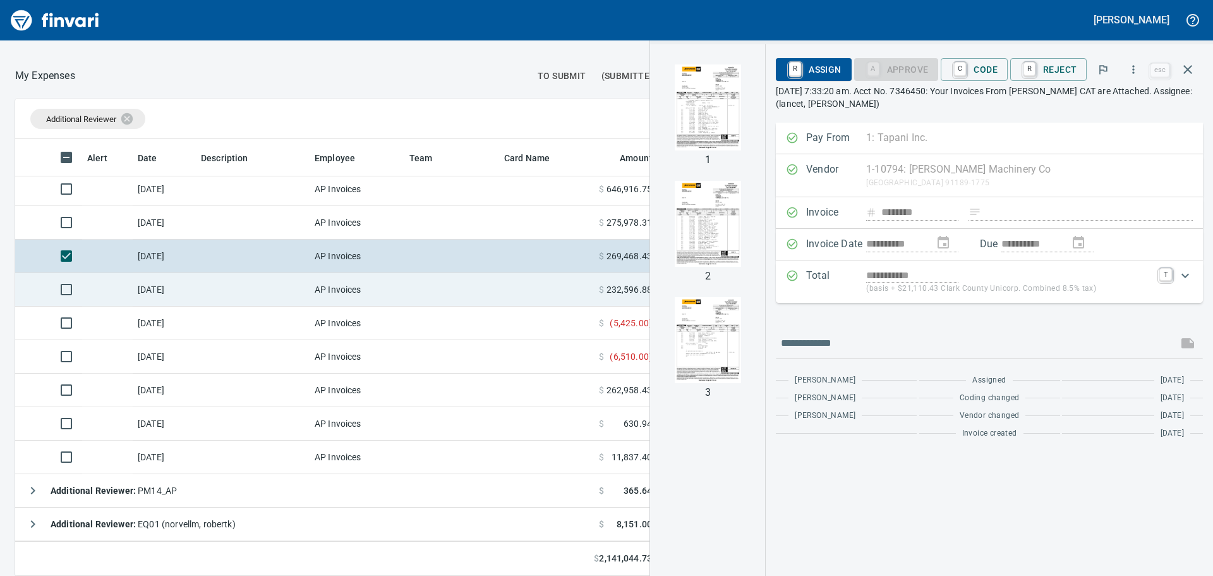
click at [498, 277] on td at bounding box center [451, 289] width 95 height 33
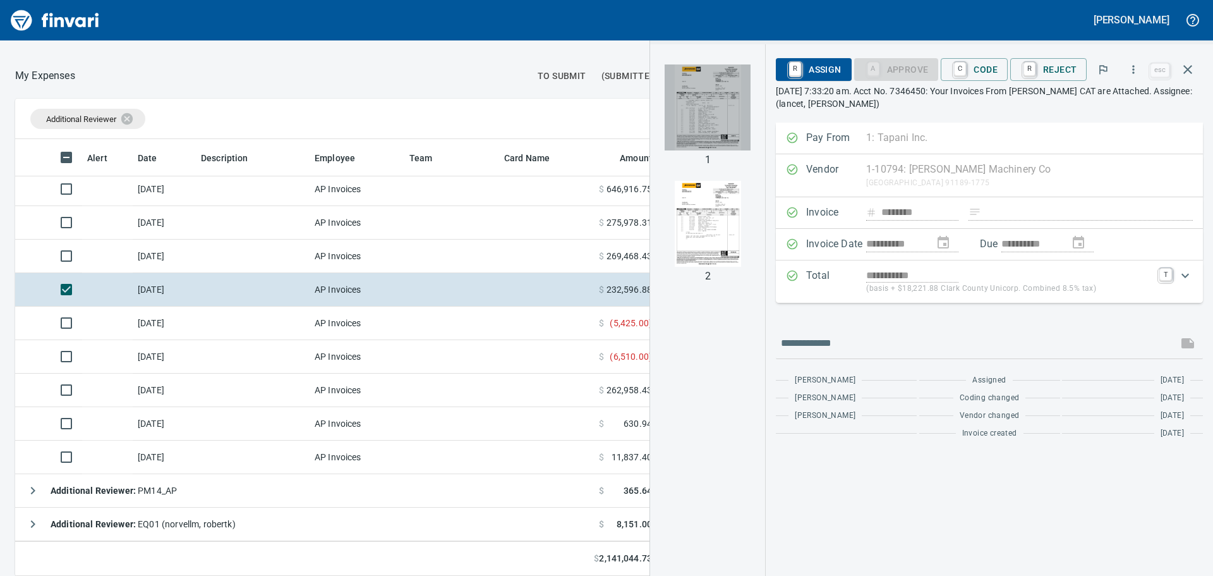
click at [699, 105] on img "button" at bounding box center [708, 107] width 86 height 86
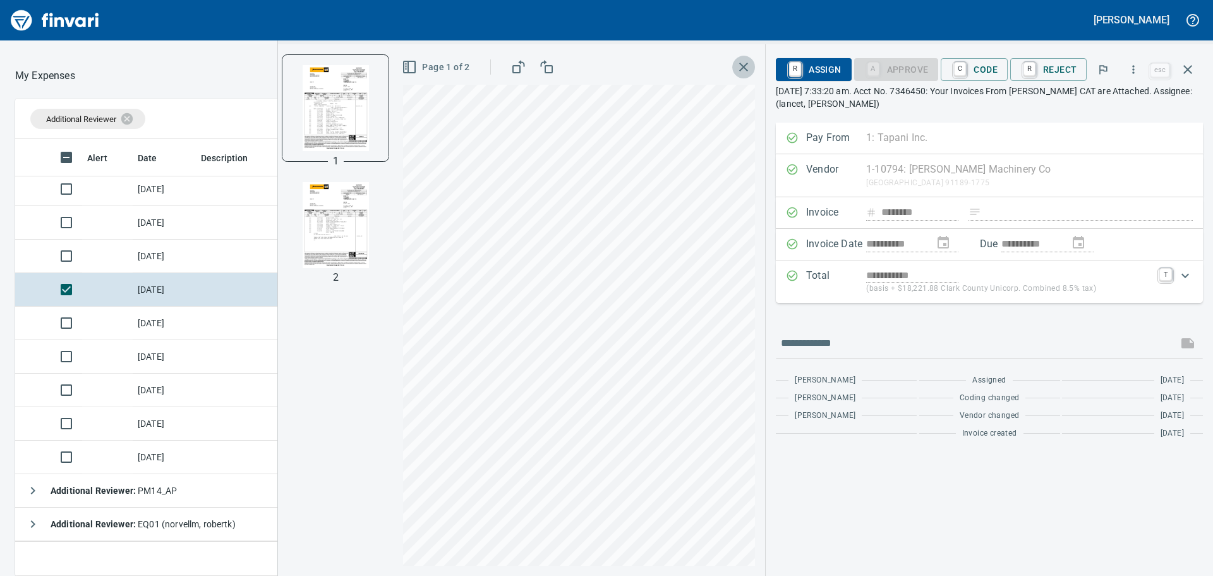
click at [747, 65] on icon "button" at bounding box center [743, 67] width 9 height 9
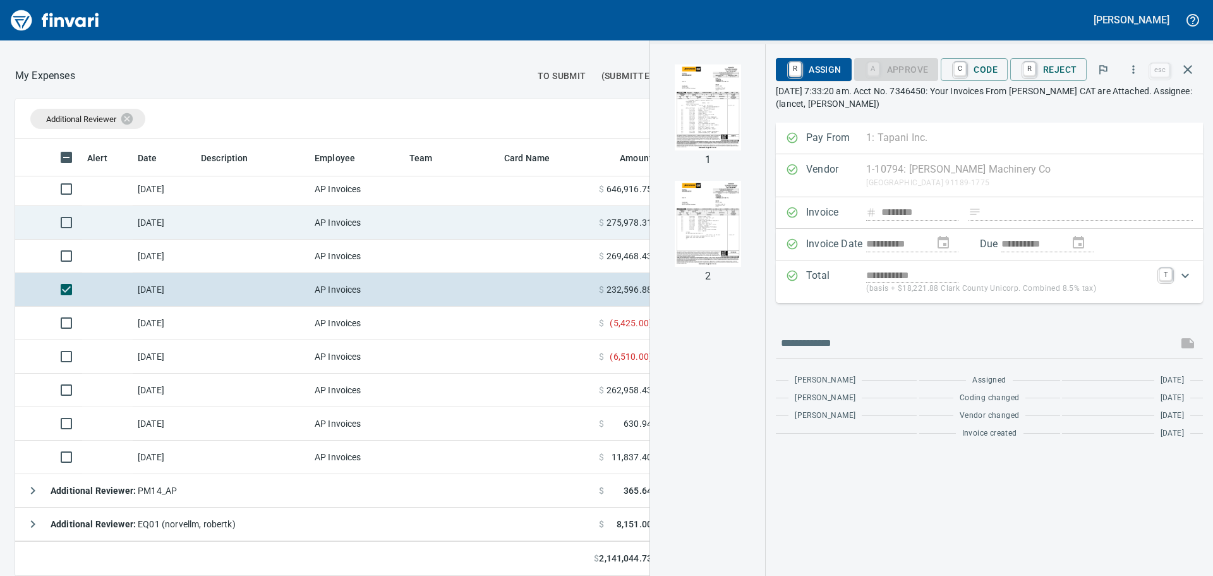
click at [516, 209] on td at bounding box center [546, 222] width 95 height 33
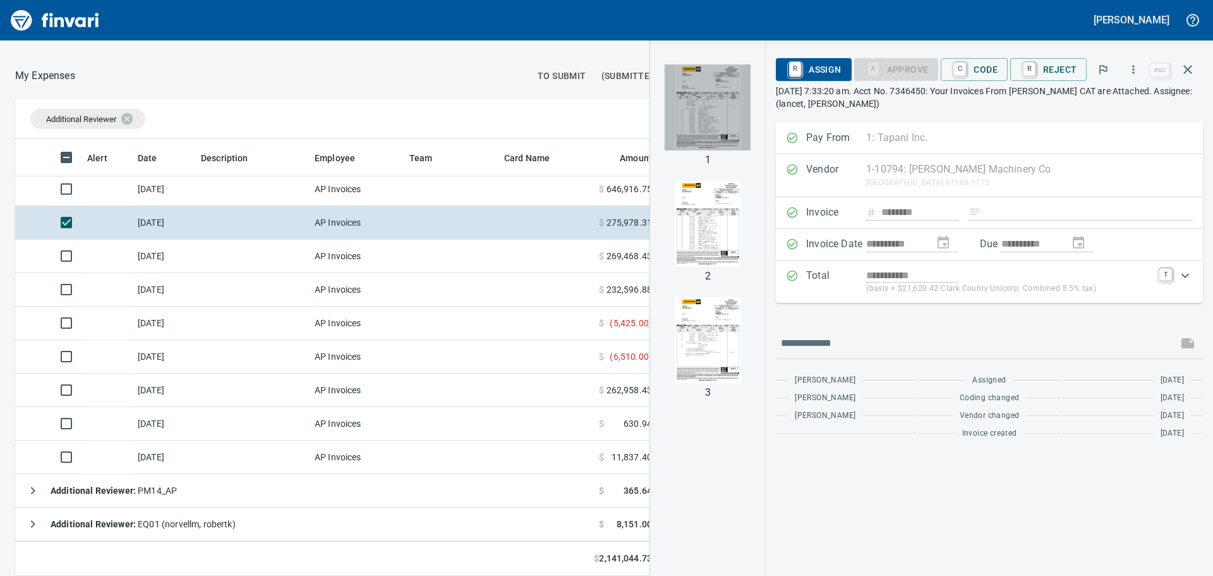
click at [723, 97] on img "button" at bounding box center [708, 107] width 86 height 86
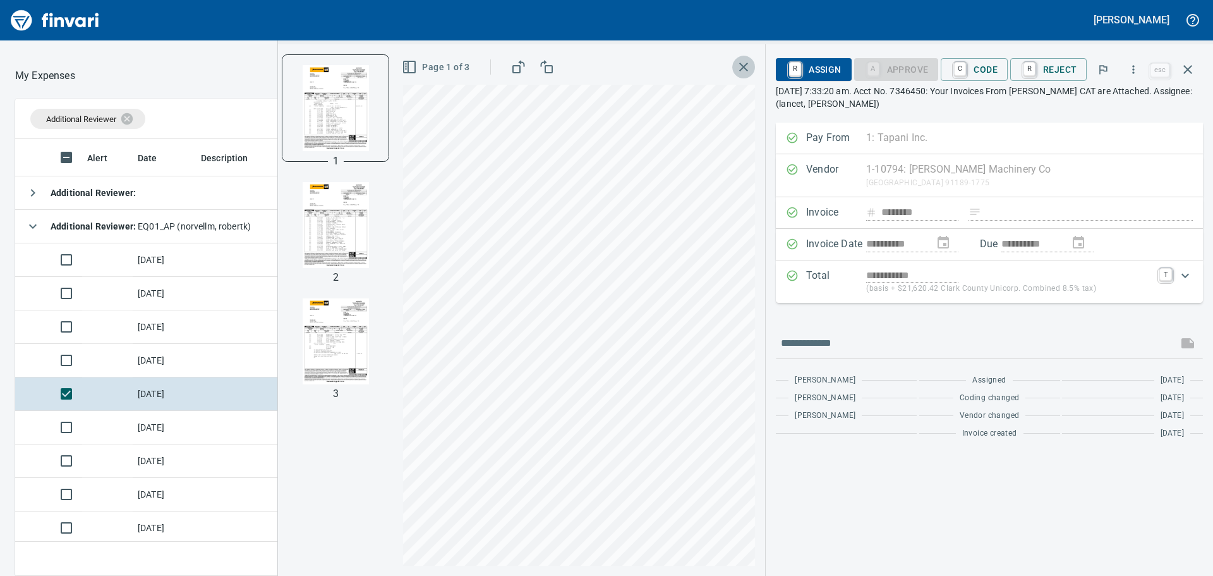
click at [747, 70] on icon "button" at bounding box center [743, 66] width 15 height 15
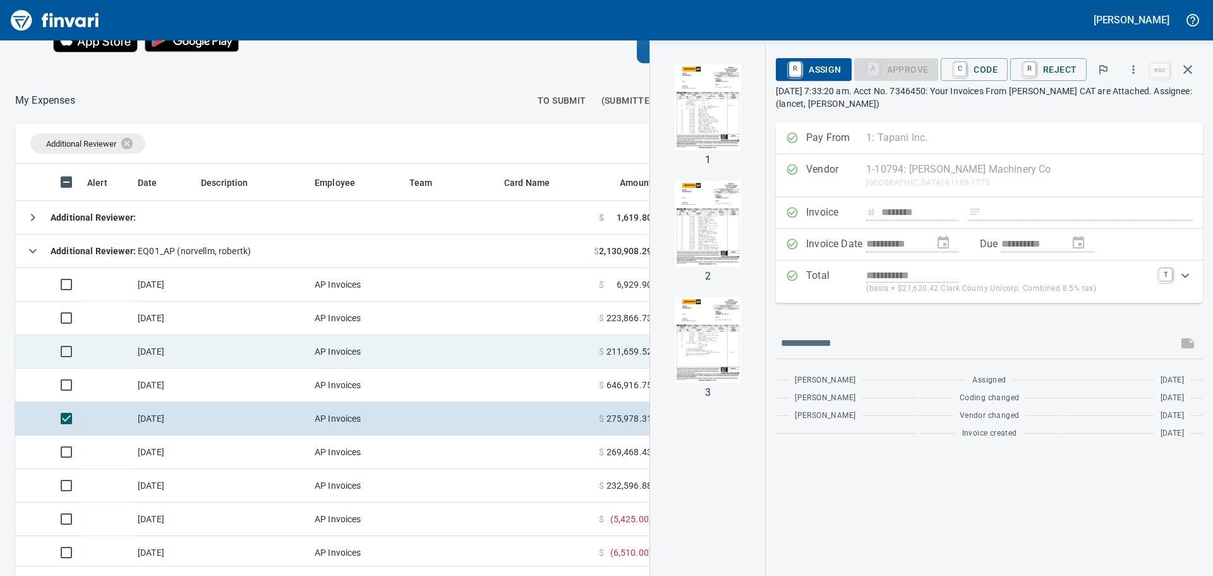
scroll to position [142, 0]
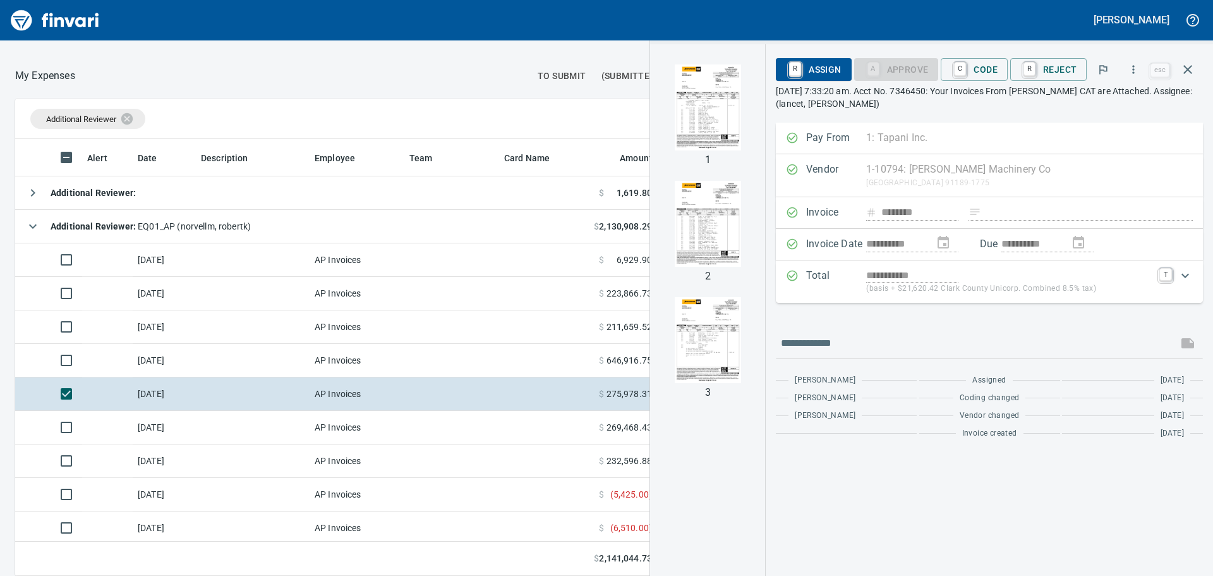
drag, startPoint x: 453, startPoint y: 75, endPoint x: 461, endPoint y: 73, distance: 8.4
click at [456, 75] on div at bounding box center [302, 76] width 455 height 30
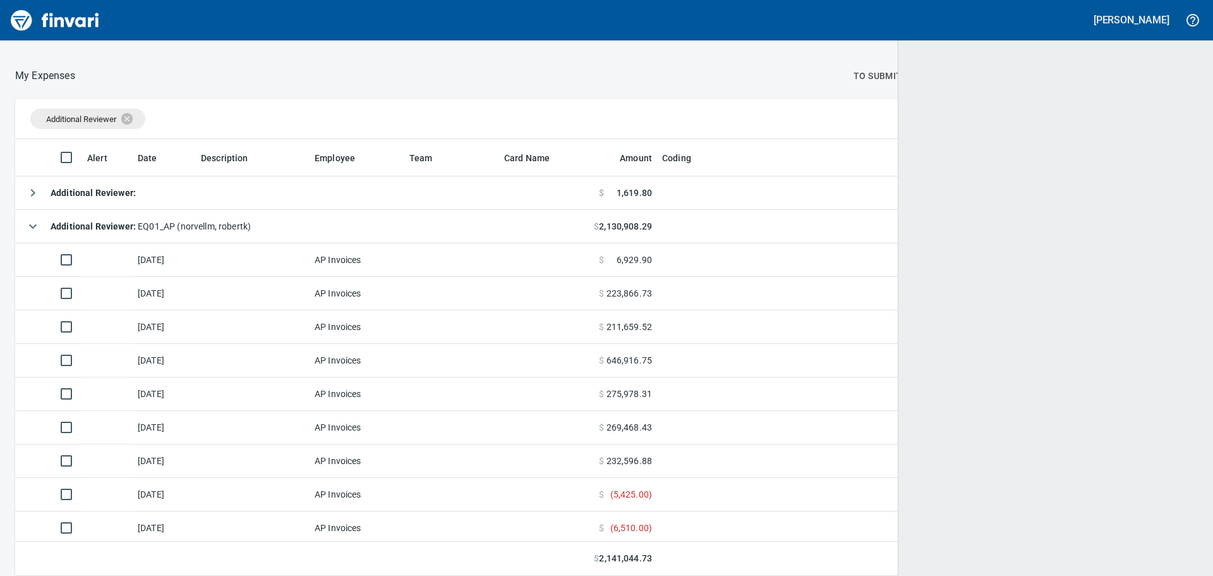
scroll to position [427, 1152]
